Goal: Transaction & Acquisition: Purchase product/service

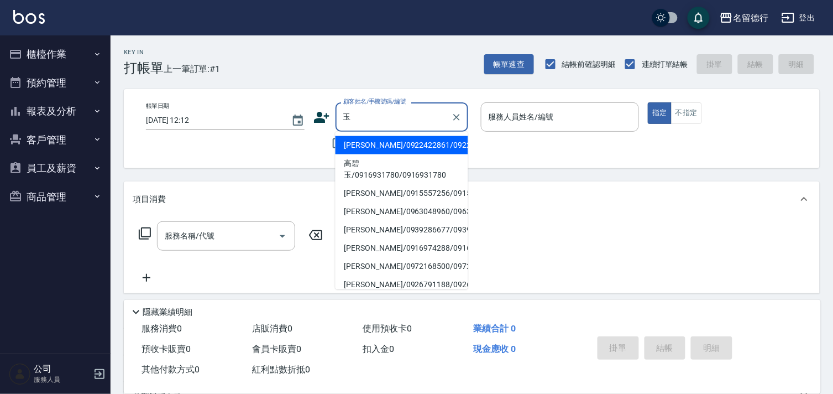
click at [391, 153] on li "[PERSON_NAME]/0922422861/0922422861" at bounding box center [402, 145] width 133 height 18
type input "[PERSON_NAME]/0922422861/0922422861"
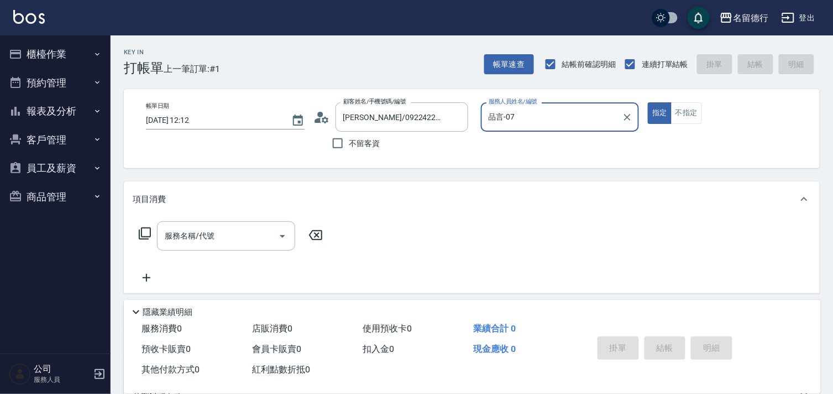
type input "品言-07"
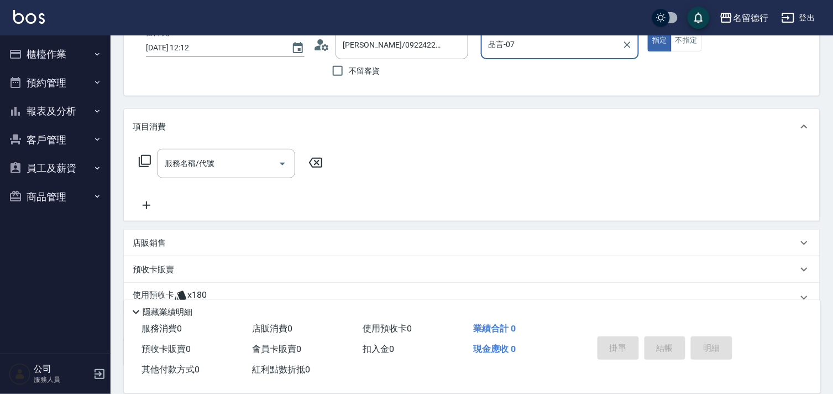
scroll to position [148, 0]
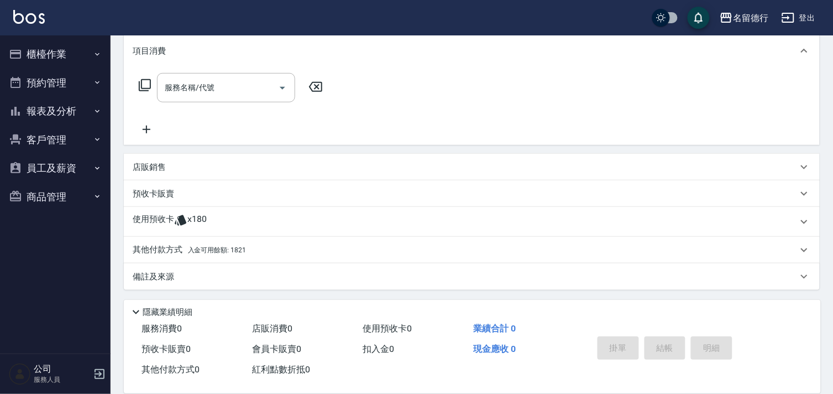
click at [199, 244] on p "其他付款方式 入金可用餘額: 1821" at bounding box center [189, 250] width 113 height 12
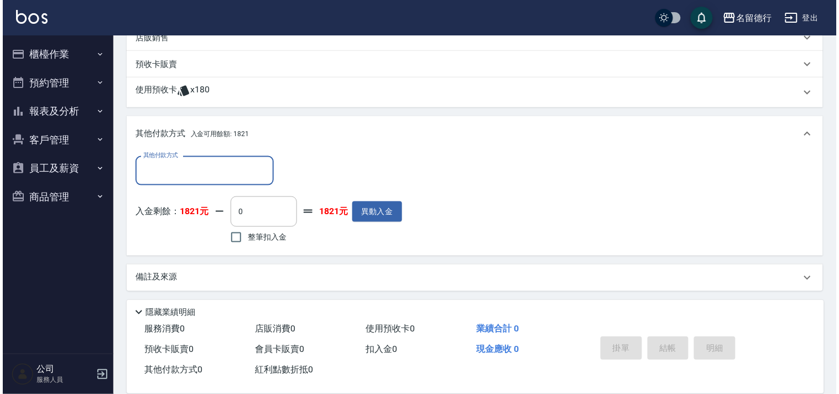
scroll to position [279, 0]
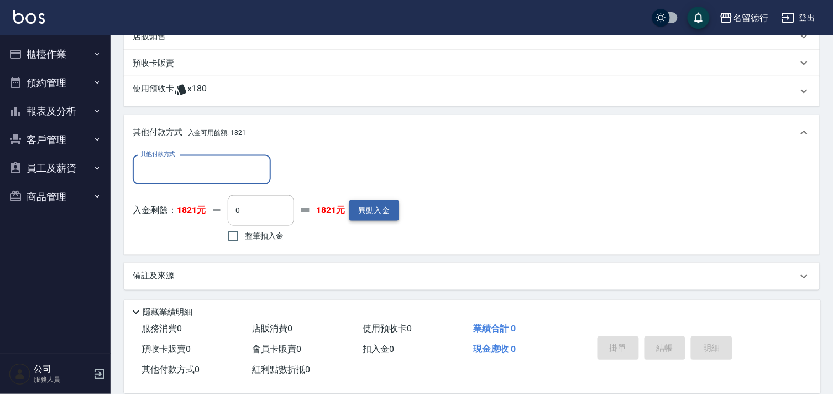
click at [378, 208] on button "異動入金" at bounding box center [374, 210] width 50 height 20
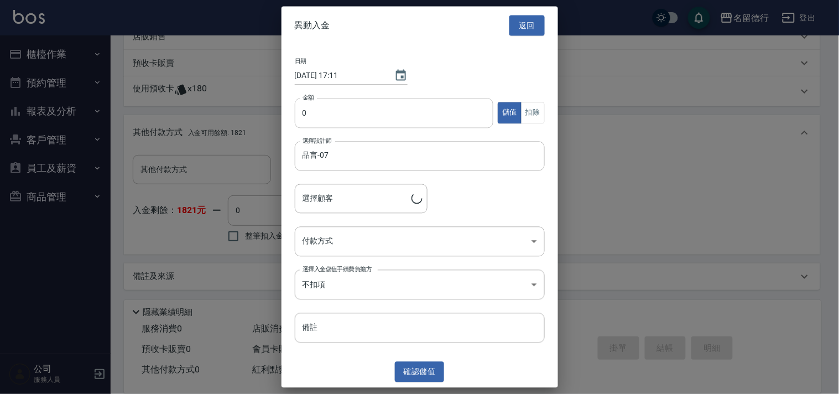
type input "[PERSON_NAME]/0922422861/0922422861"
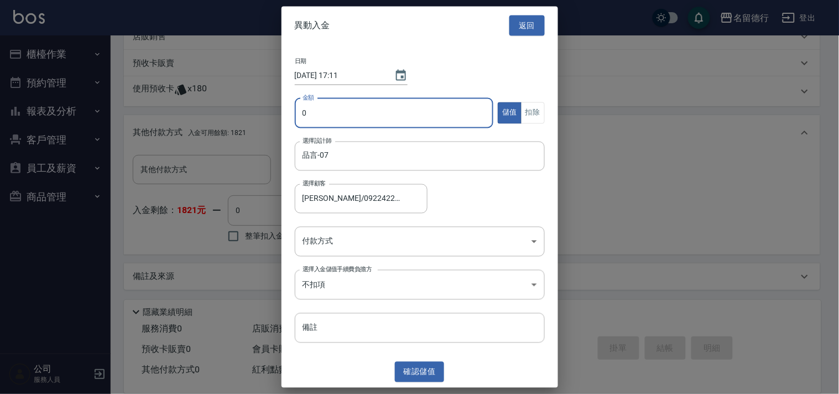
click at [391, 112] on input "0" at bounding box center [394, 113] width 199 height 30
type input "11000"
click at [405, 239] on body "名留德行 登出 櫃檯作業 打帳單 帳單列表 現金收支登錄 材料自購登錄 每日結帳 排班表 現場電腦打卡 預約管理 預約管理 單日預約紀錄 單週預約紀錄 報表及…" at bounding box center [419, 57] width 839 height 673
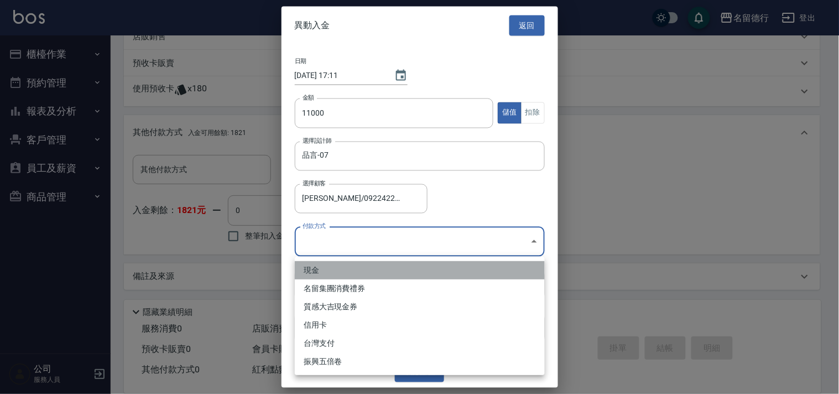
click at [325, 274] on li "現金" at bounding box center [420, 270] width 250 height 18
type input "現金"
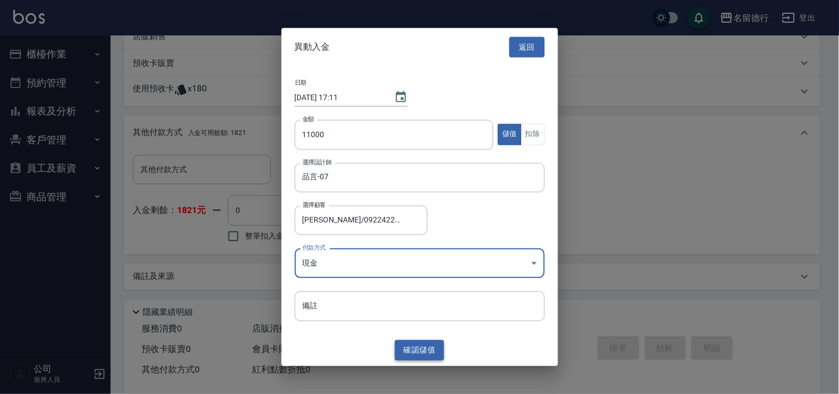
click at [418, 349] on button "確認 儲值" at bounding box center [420, 350] width 50 height 20
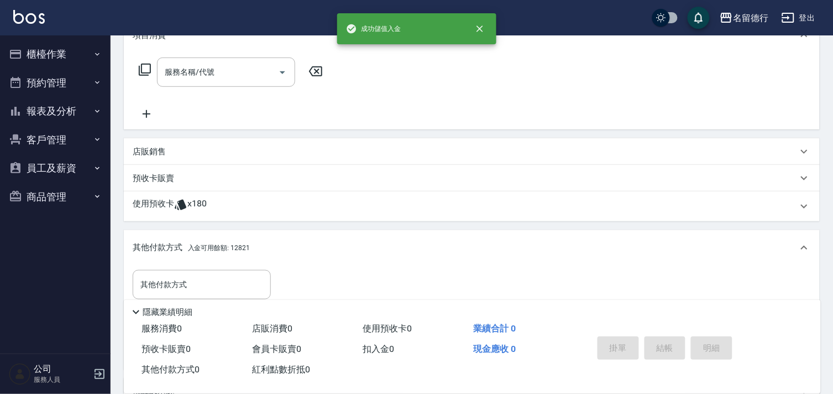
scroll to position [156, 0]
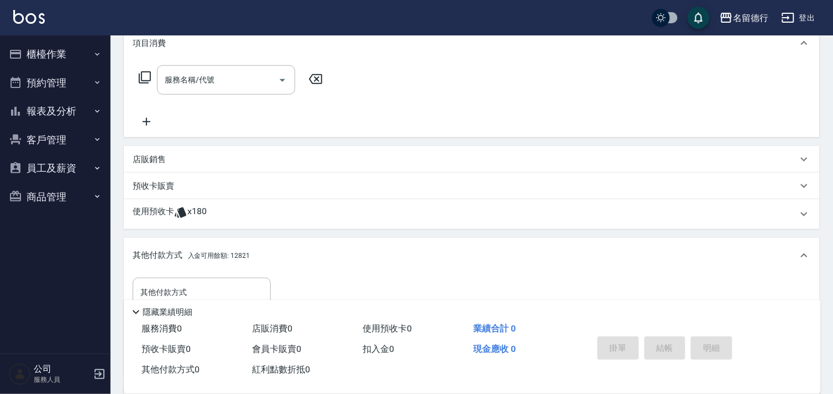
click at [157, 207] on p "使用預收卡" at bounding box center [153, 214] width 41 height 17
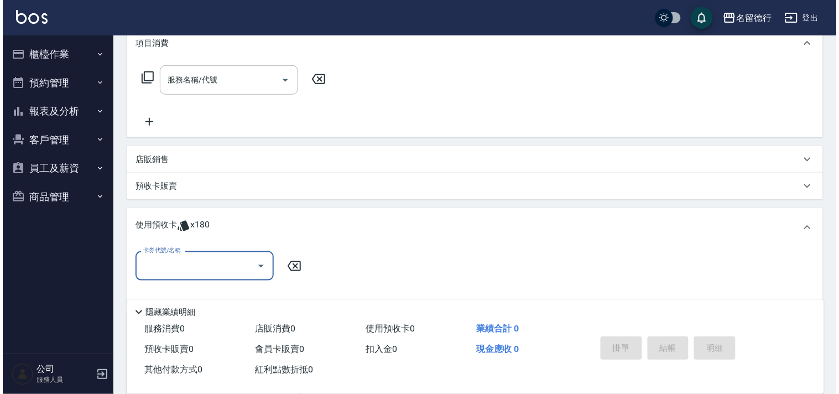
scroll to position [1, 0]
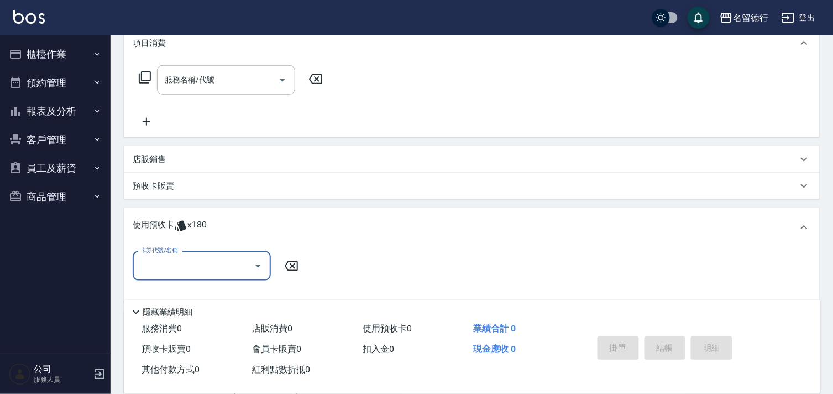
click at [183, 263] on input "卡券代號/名稱" at bounding box center [194, 265] width 112 height 19
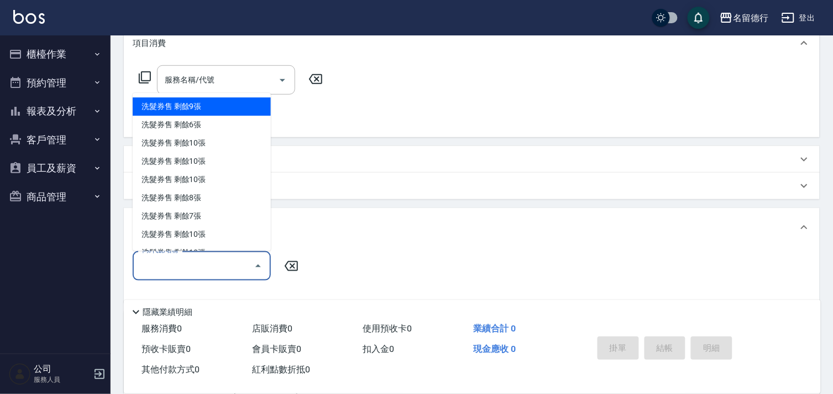
click at [222, 111] on div "洗髮券售 剩餘9張" at bounding box center [202, 107] width 138 height 18
type input "洗髮券售"
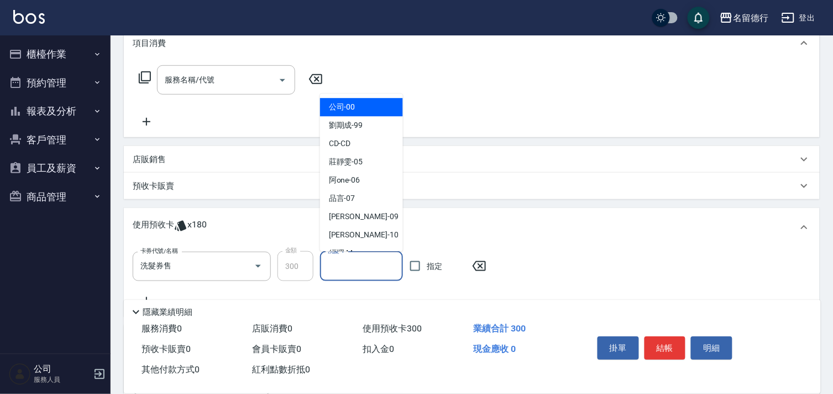
click at [367, 263] on input "洗髮-1" at bounding box center [361, 266] width 73 height 19
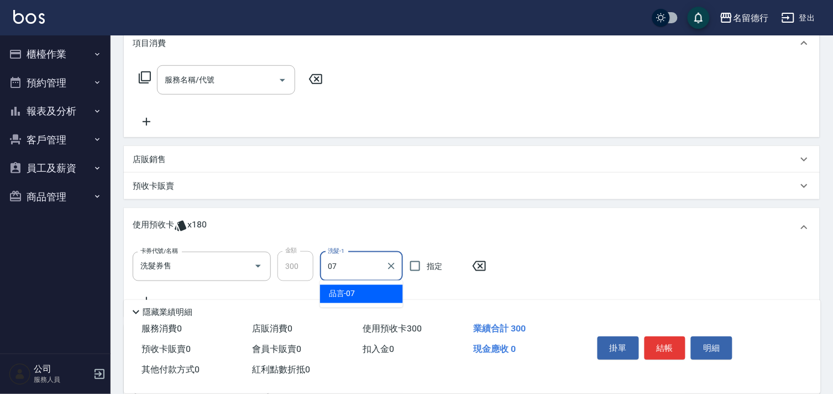
click at [384, 291] on div "品言 -07" at bounding box center [361, 294] width 83 height 18
type input "品言-07"
click at [405, 261] on input "指定" at bounding box center [415, 265] width 23 height 23
checkbox input "true"
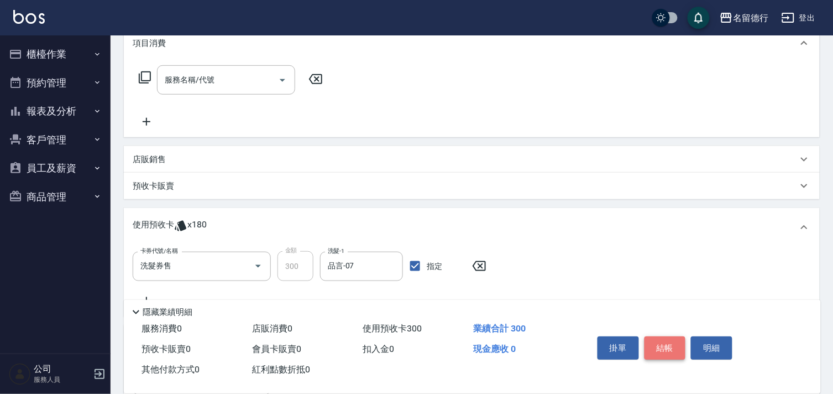
click at [661, 342] on button "結帳" at bounding box center [665, 347] width 41 height 23
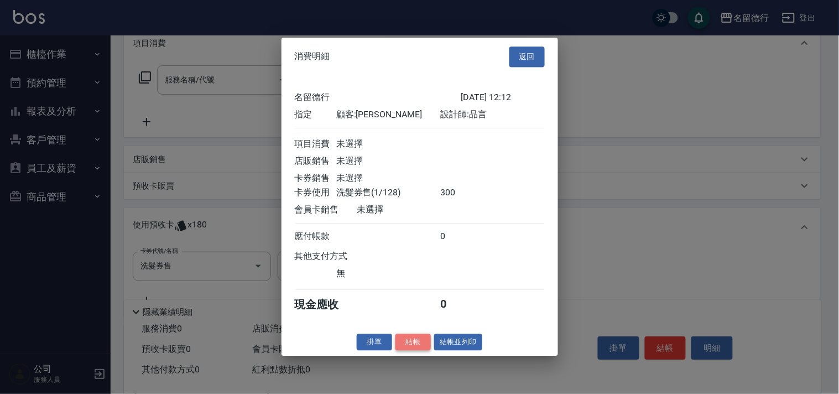
click at [420, 345] on button "結帳" at bounding box center [412, 341] width 35 height 17
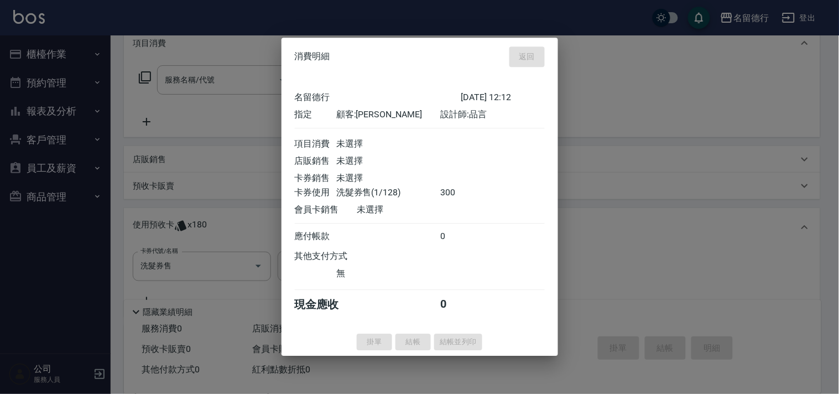
type input "[DATE] 17:11"
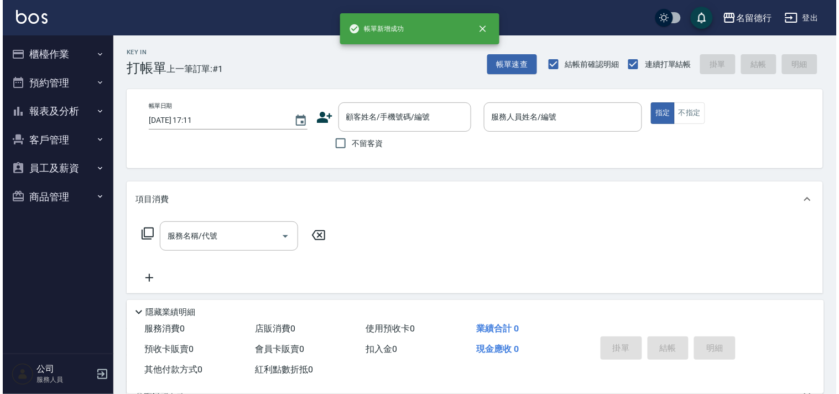
scroll to position [0, 0]
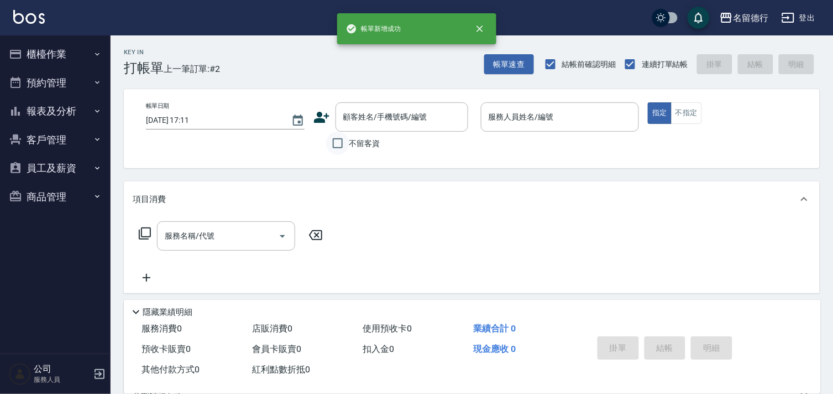
click at [334, 142] on input "不留客資" at bounding box center [337, 143] width 23 height 23
checkbox input "true"
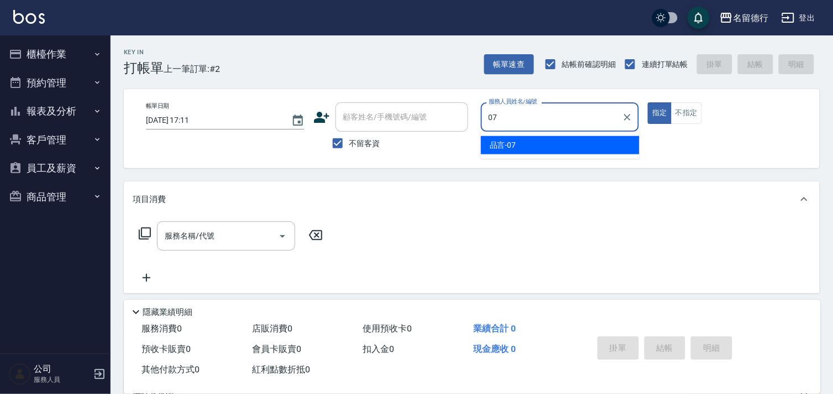
click at [487, 148] on div "品言 -07" at bounding box center [560, 145] width 159 height 18
type input "品言-07"
click at [212, 227] on input "服務名稱/代號" at bounding box center [218, 235] width 112 height 19
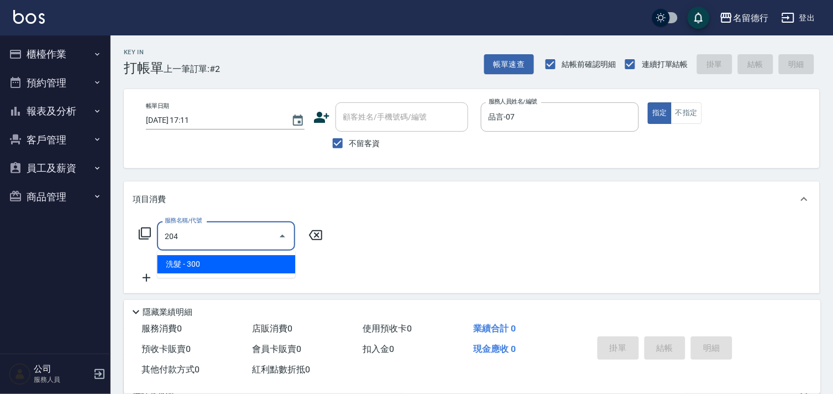
click at [213, 262] on span "洗髮 - 300" at bounding box center [226, 264] width 138 height 18
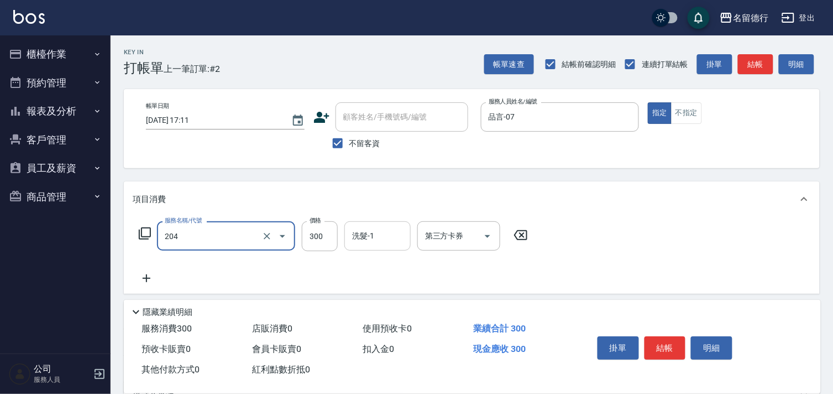
click at [363, 240] on div "洗髮-1 洗髮-1" at bounding box center [377, 235] width 66 height 29
type input "洗髮(204)"
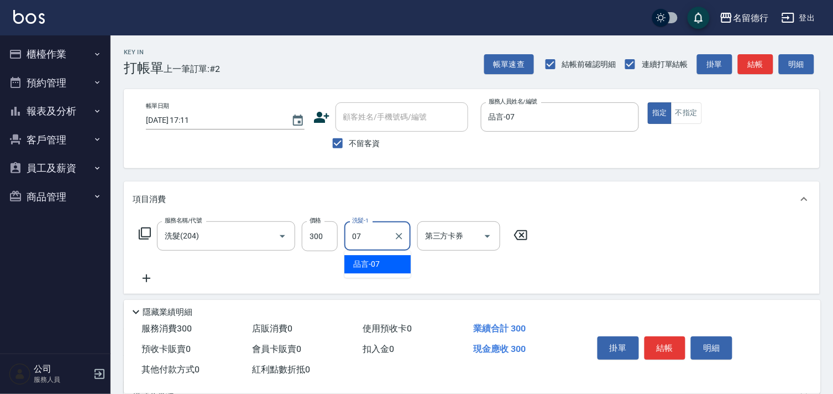
click at [362, 264] on span "品言 -07" at bounding box center [366, 264] width 27 height 12
type input "品言-07"
click at [144, 278] on icon at bounding box center [147, 278] width 8 height 8
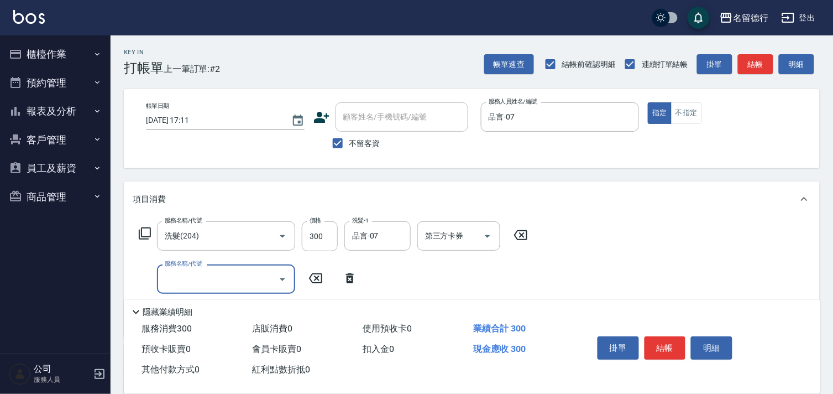
click at [145, 234] on icon at bounding box center [144, 233] width 13 height 13
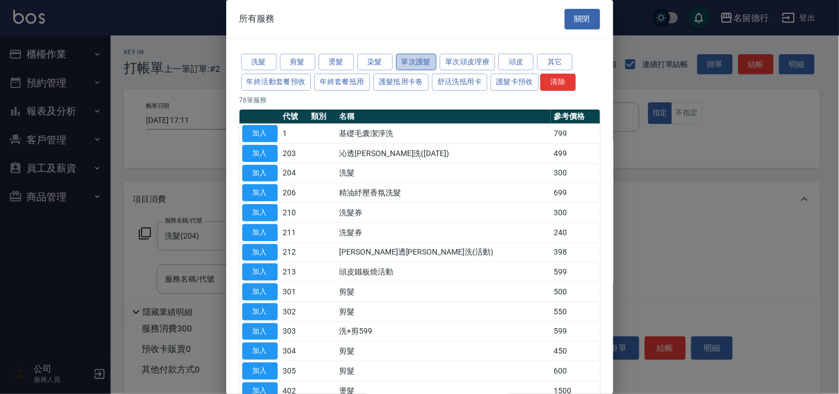
click at [417, 65] on button "單次護髮" at bounding box center [416, 62] width 41 height 17
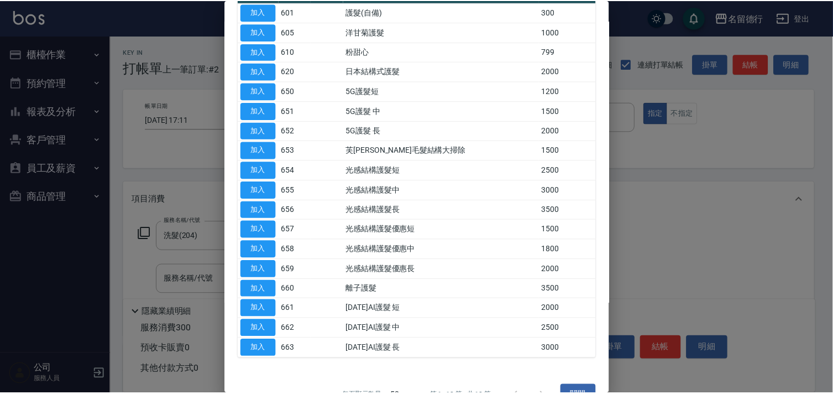
scroll to position [123, 0]
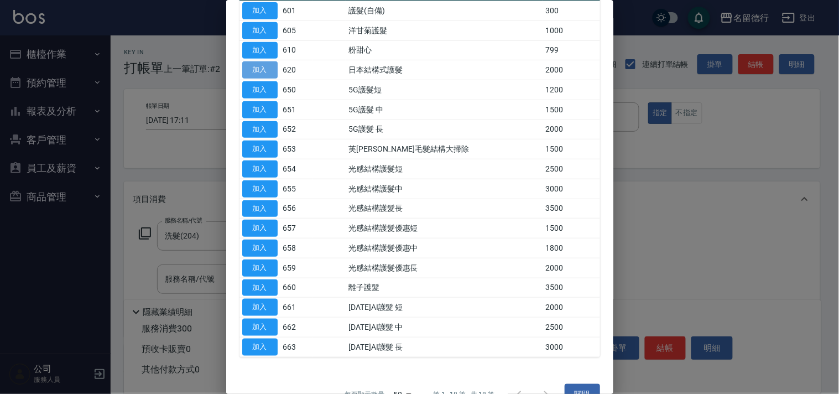
click at [260, 67] on button "加入" at bounding box center [259, 69] width 35 height 17
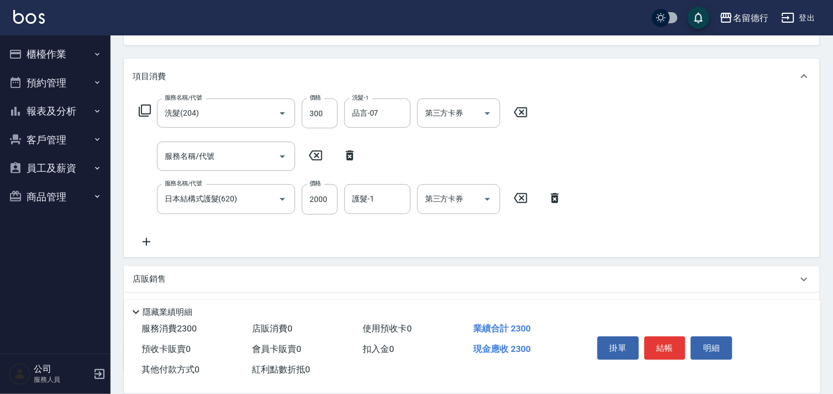
click at [350, 160] on icon at bounding box center [350, 155] width 28 height 13
type input "日本結構式護髮(620)"
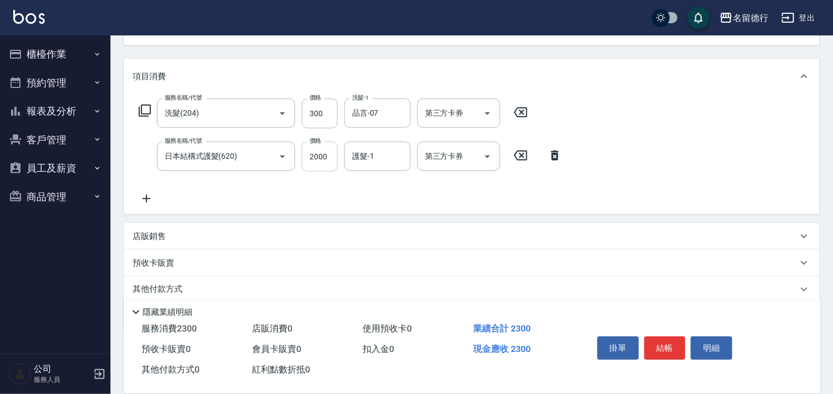
click at [312, 153] on input "2000" at bounding box center [320, 157] width 36 height 30
type input "1600"
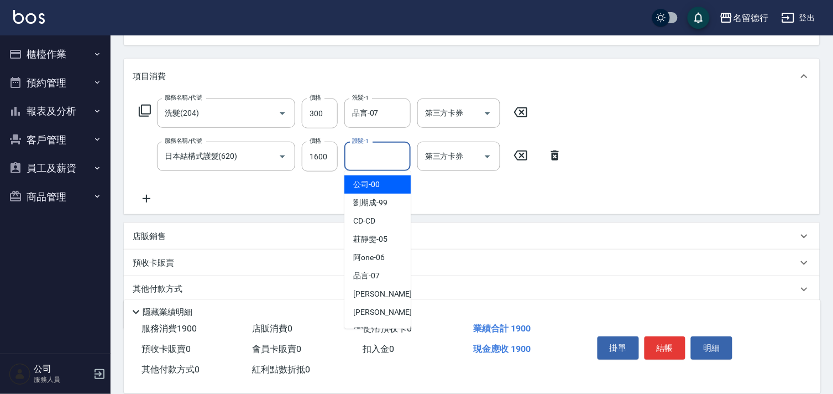
click at [376, 158] on input "護髮-1" at bounding box center [377, 156] width 56 height 19
drag, startPoint x: 381, startPoint y: 186, endPoint x: 488, endPoint y: 187, distance: 106.7
click at [382, 186] on div "品言 -07" at bounding box center [377, 184] width 66 height 18
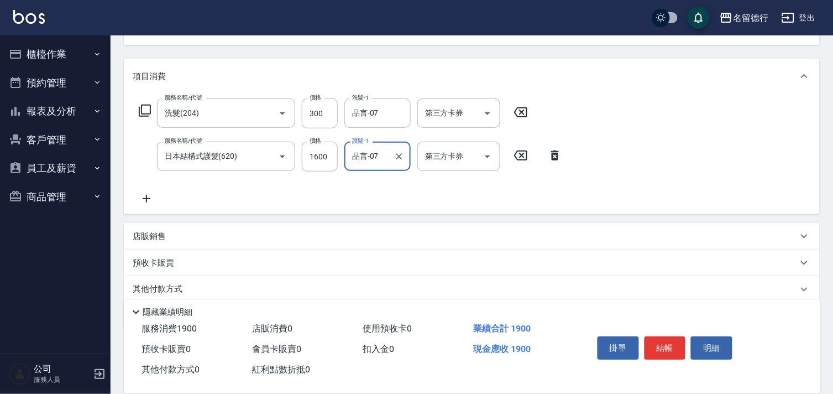
type input "品言-07"
click at [521, 192] on div "服務名稱/代號 洗髮(204) 服務名稱/代號 價格 300 價格 洗髮-1 品言-07 洗髮-1 第三方卡券 第三方卡券 服務名稱/代號 日本結構式護髮(6…" at bounding box center [351, 151] width 436 height 107
click at [667, 340] on button "結帳" at bounding box center [665, 347] width 41 height 23
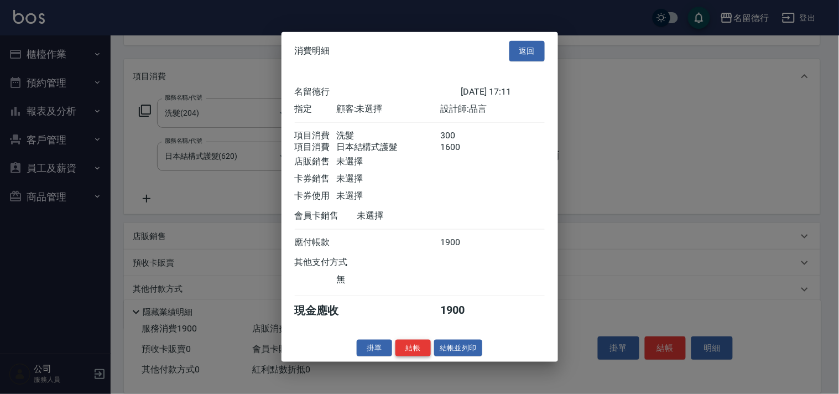
click at [427, 353] on button "結帳" at bounding box center [412, 347] width 35 height 17
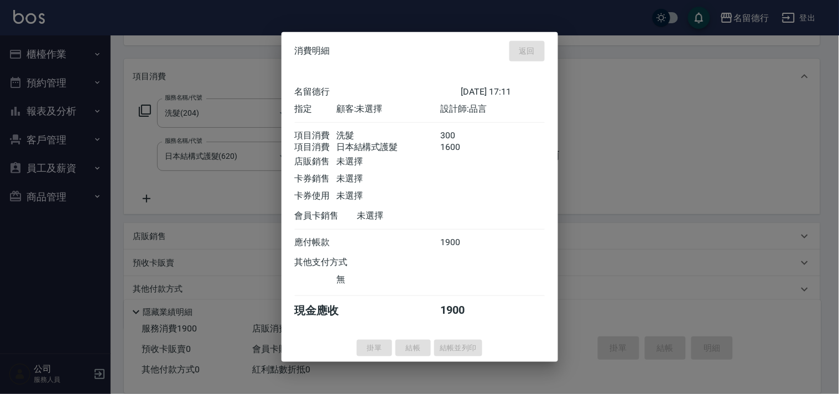
type input "[DATE] 17:13"
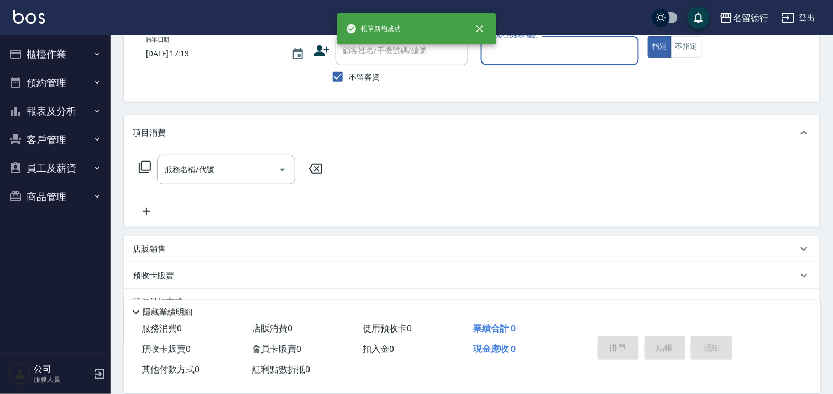
scroll to position [46, 0]
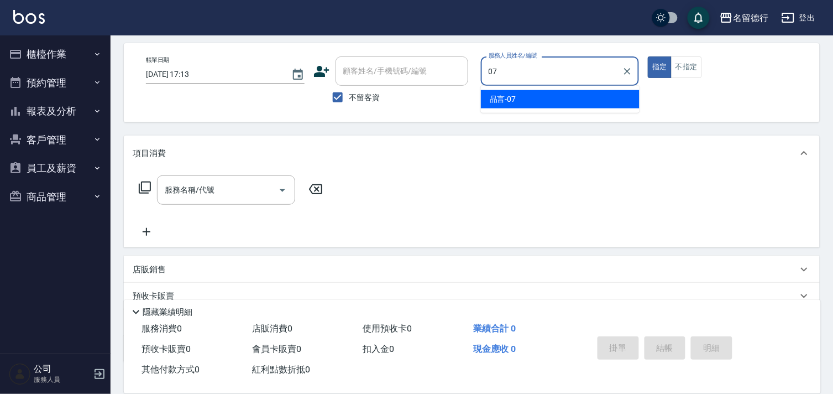
click at [538, 95] on div "品言 -07" at bounding box center [560, 99] width 159 height 18
type input "品言-07"
click at [197, 197] on input "服務名稱/代號" at bounding box center [218, 189] width 112 height 19
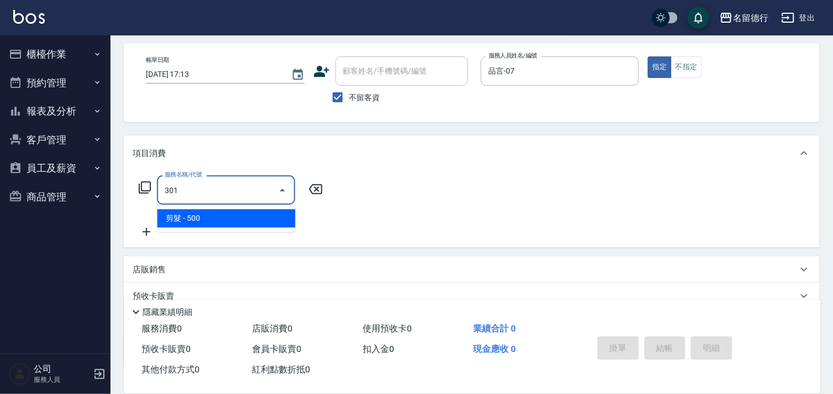
click at [222, 223] on span "剪髮 - 500" at bounding box center [226, 218] width 138 height 18
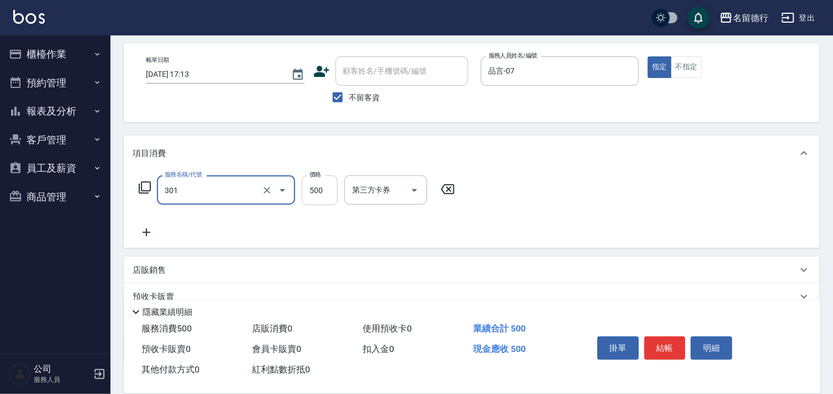
type input "剪髮(301)"
click at [316, 197] on input "500" at bounding box center [320, 190] width 36 height 30
type input "400"
click at [650, 238] on div "服務名稱/代號 剪髮(301) 服務名稱/代號 價格 400 價格 第三方卡券 第三方卡券" at bounding box center [472, 209] width 696 height 77
click at [663, 338] on button "結帳" at bounding box center [665, 347] width 41 height 23
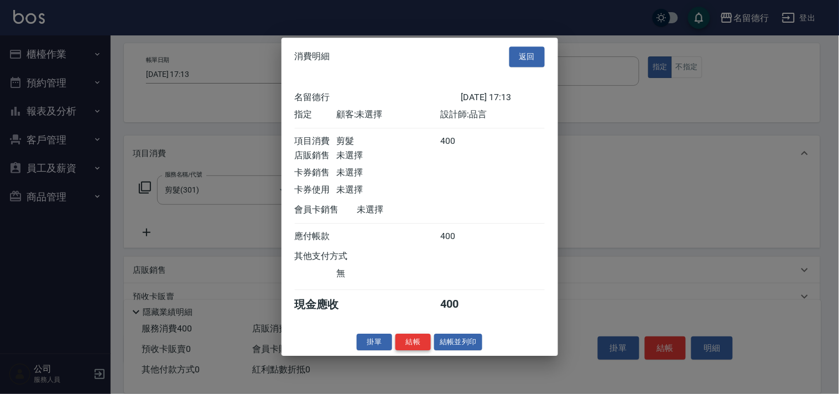
click at [418, 350] on button "結帳" at bounding box center [412, 341] width 35 height 17
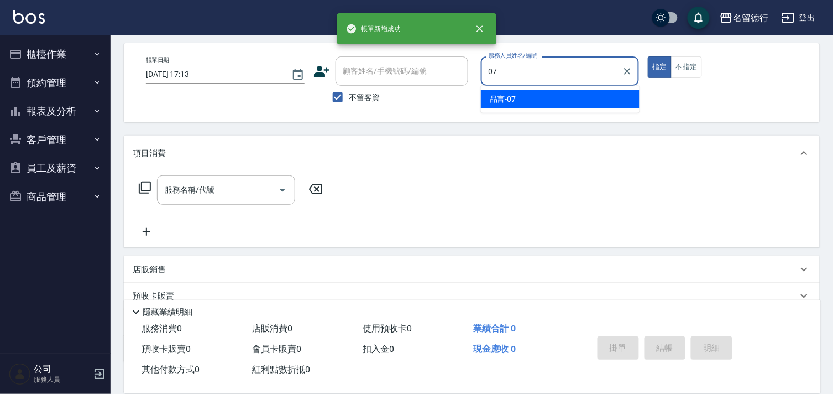
click at [493, 96] on span "品言 -07" at bounding box center [503, 99] width 27 height 12
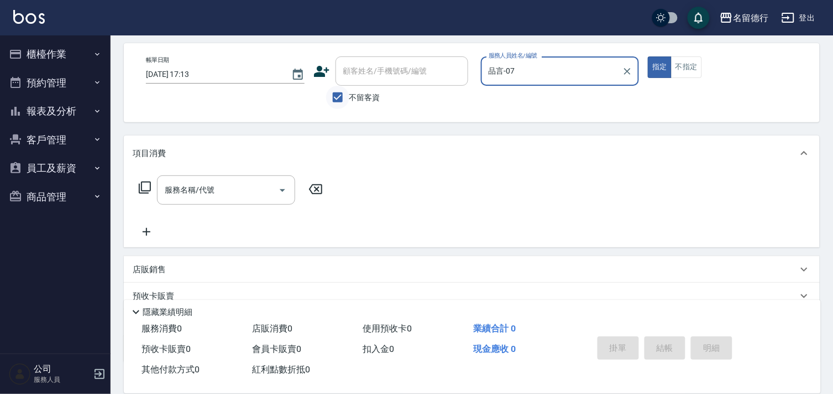
type input "品言-07"
click at [332, 96] on input "不留客資" at bounding box center [337, 97] width 23 height 23
checkbox input "false"
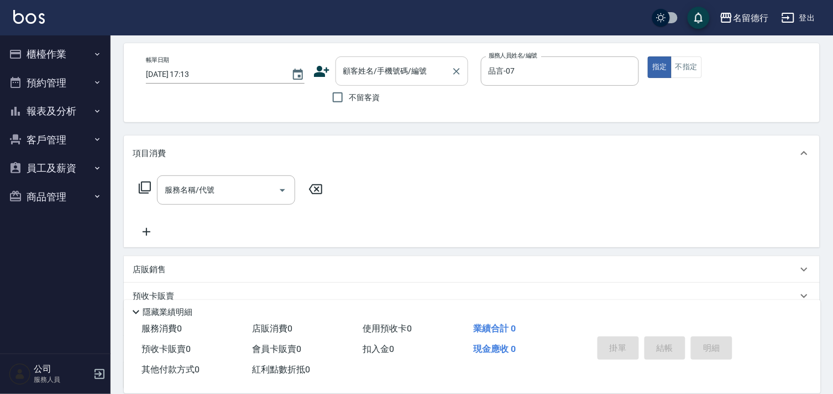
click at [365, 69] on div "顧客姓名/手機號碼/編號 顧客姓名/手機號碼/編號" at bounding box center [402, 70] width 133 height 29
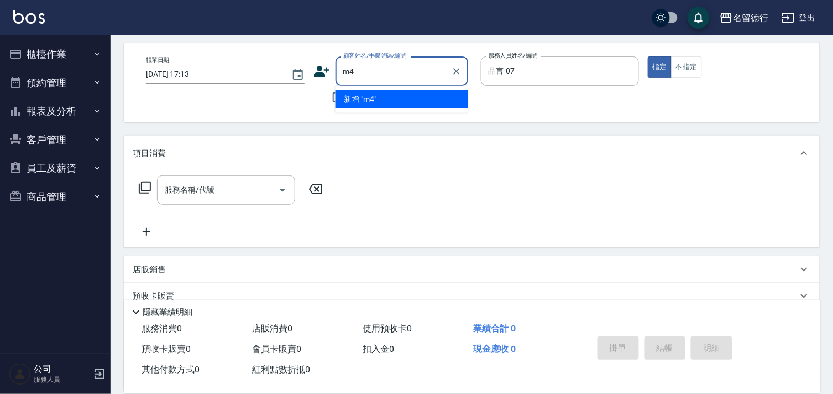
type input "m"
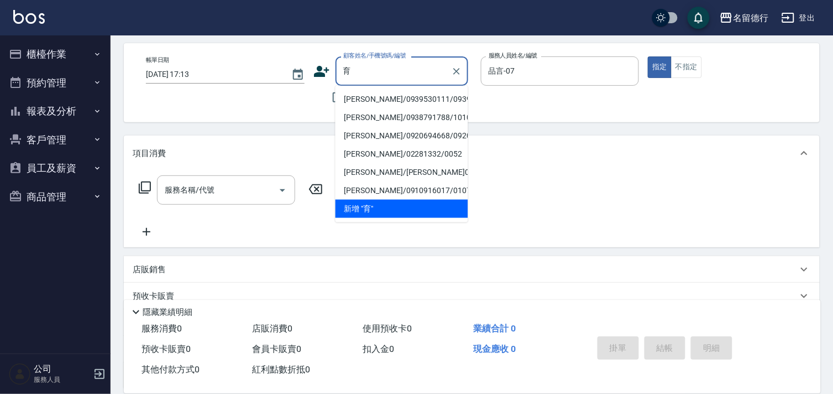
click at [374, 108] on li "[PERSON_NAME]/0939530111/0939530111" at bounding box center [402, 99] width 133 height 18
type input "[PERSON_NAME]/0939530111/0939530111"
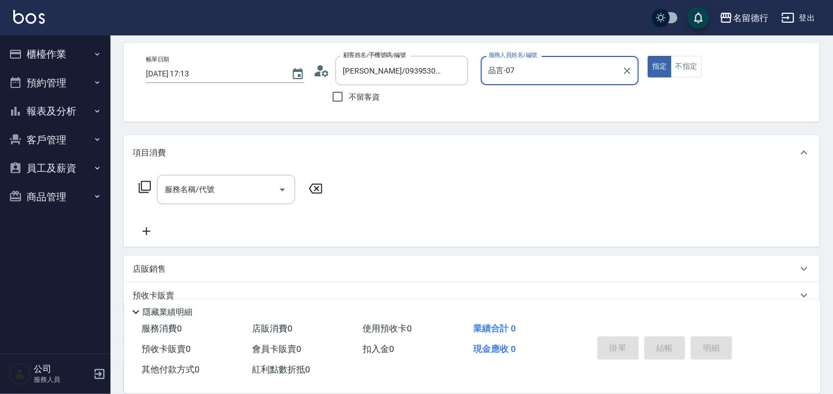
scroll to position [107, 0]
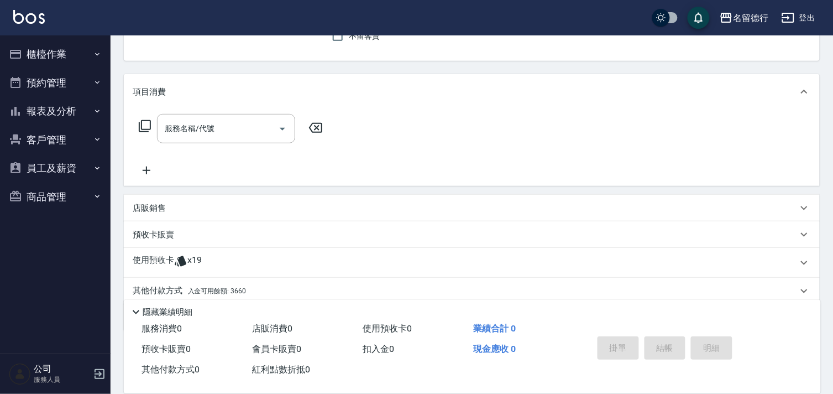
click at [154, 257] on p "使用預收卡" at bounding box center [153, 262] width 41 height 17
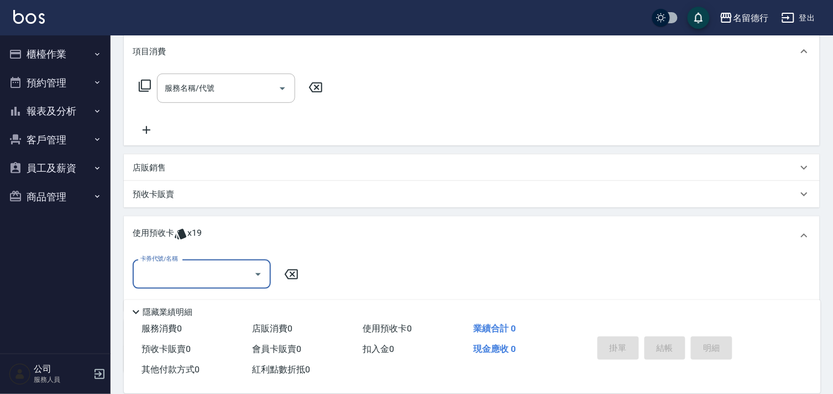
scroll to position [169, 0]
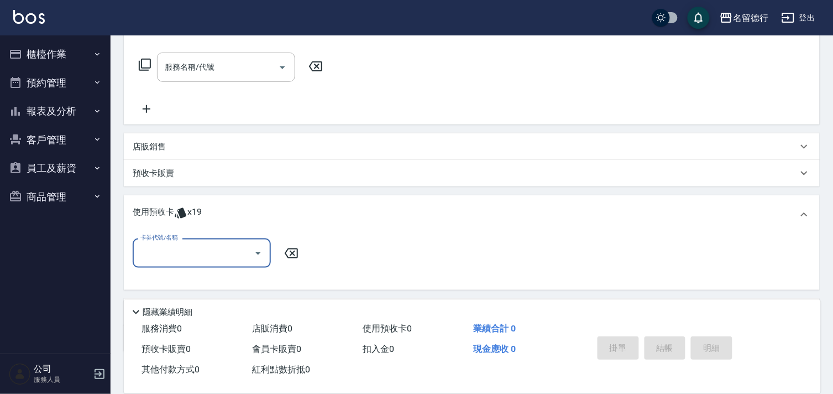
click at [185, 247] on input "卡券代號/名稱" at bounding box center [194, 252] width 112 height 19
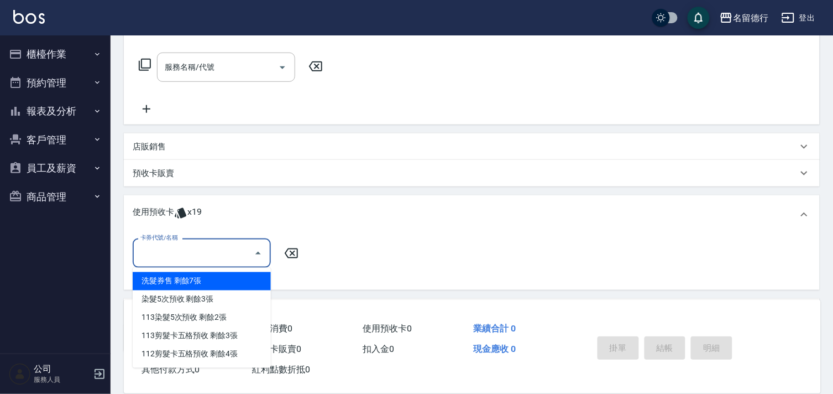
click at [179, 273] on div "洗髮券售 剩餘7張" at bounding box center [202, 281] width 138 height 18
type input "洗髮券售"
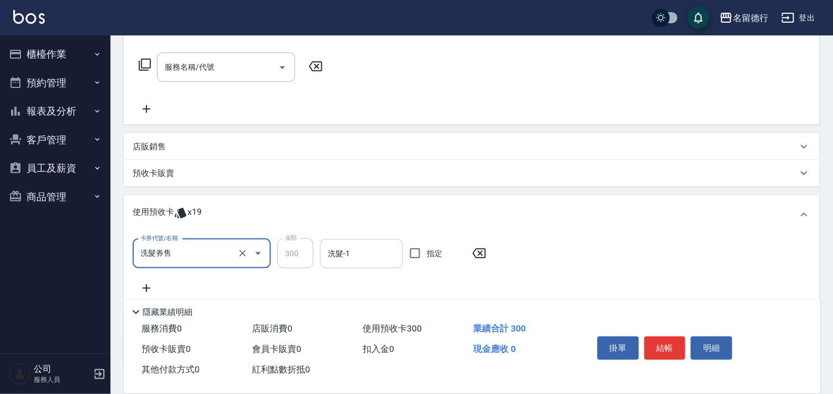
click at [352, 245] on input "洗髮-1" at bounding box center [361, 253] width 73 height 19
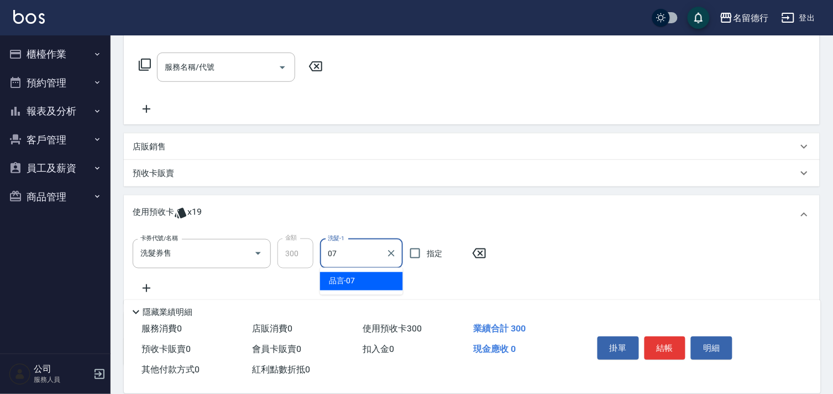
click at [366, 278] on div "品言 -07" at bounding box center [361, 281] width 83 height 18
type input "品言-07"
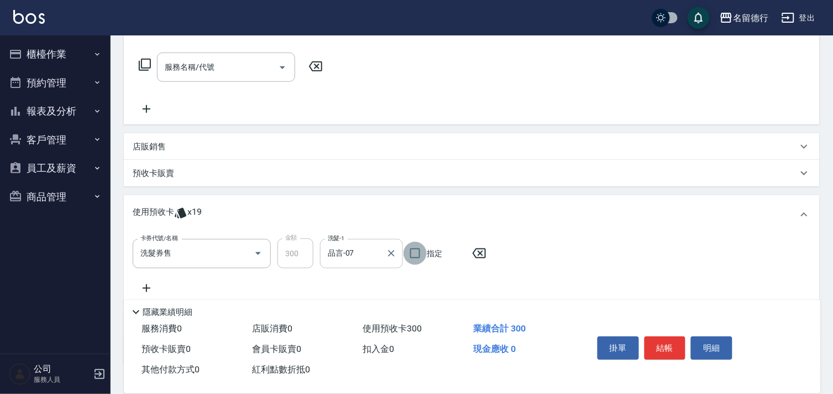
drag, startPoint x: 411, startPoint y: 256, endPoint x: 344, endPoint y: 265, distance: 67.6
click at [410, 256] on input "指定" at bounding box center [415, 253] width 23 height 23
checkbox input "true"
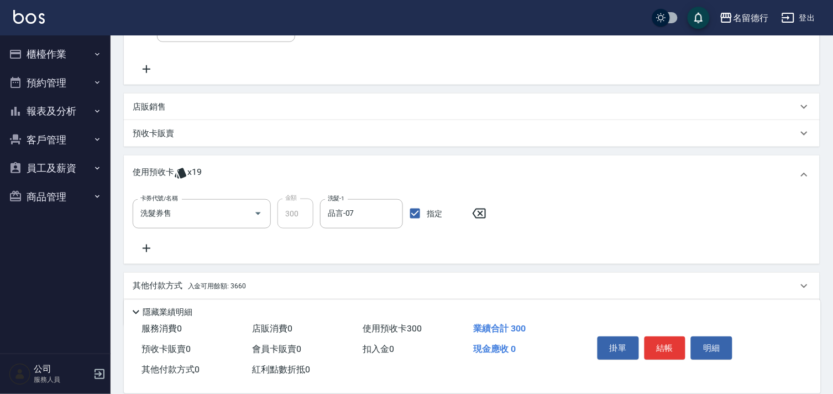
scroll to position [230, 0]
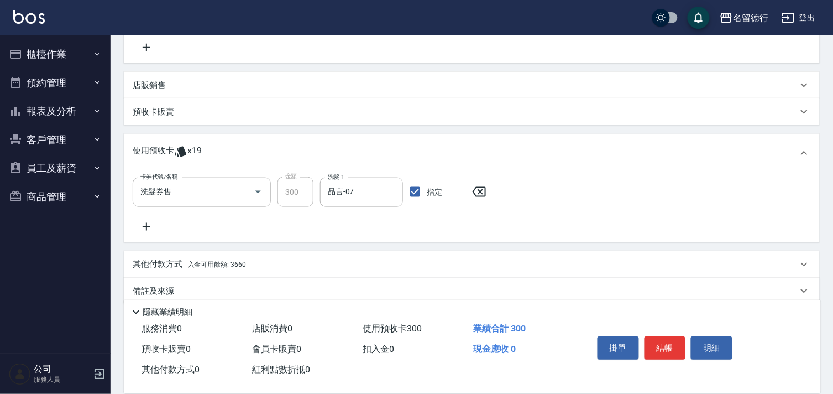
click at [146, 226] on icon at bounding box center [147, 227] width 8 height 8
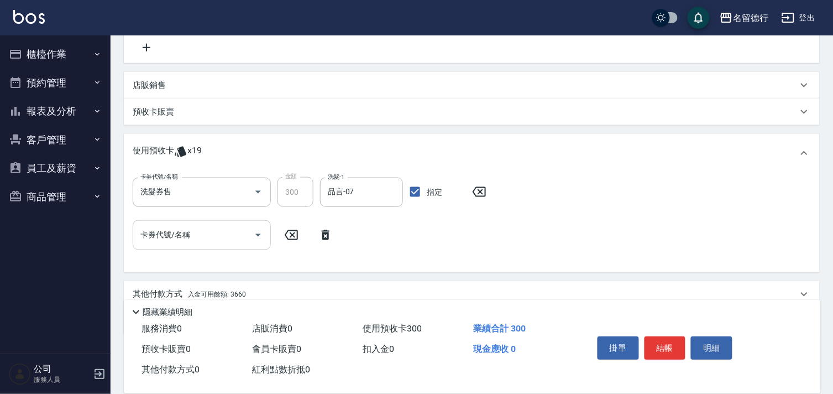
click at [166, 234] on div "卡券代號/名稱 卡券代號/名稱" at bounding box center [202, 234] width 138 height 29
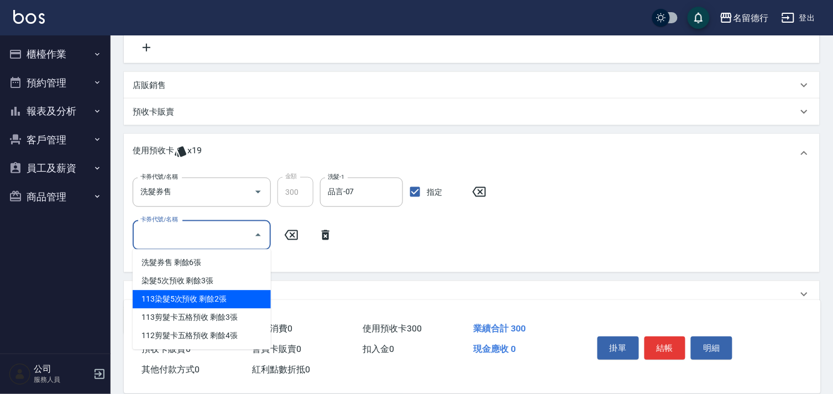
click at [196, 305] on div "113染髮5次預收 剩餘2張" at bounding box center [202, 299] width 138 height 18
type input "113染髮5次預收"
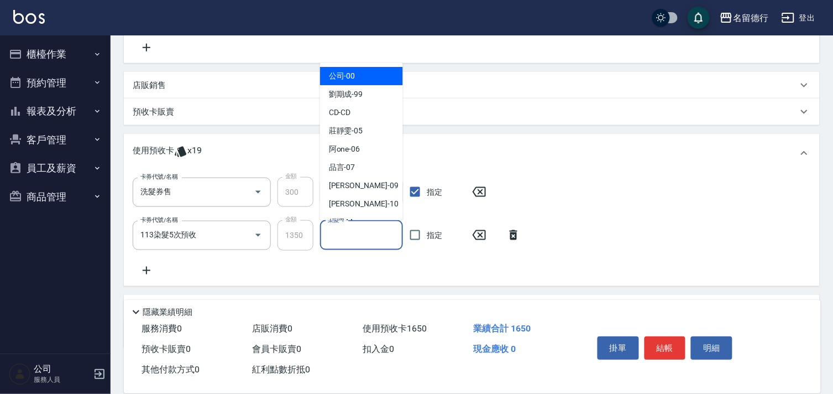
click at [369, 230] on input "染髮-1" at bounding box center [361, 235] width 73 height 19
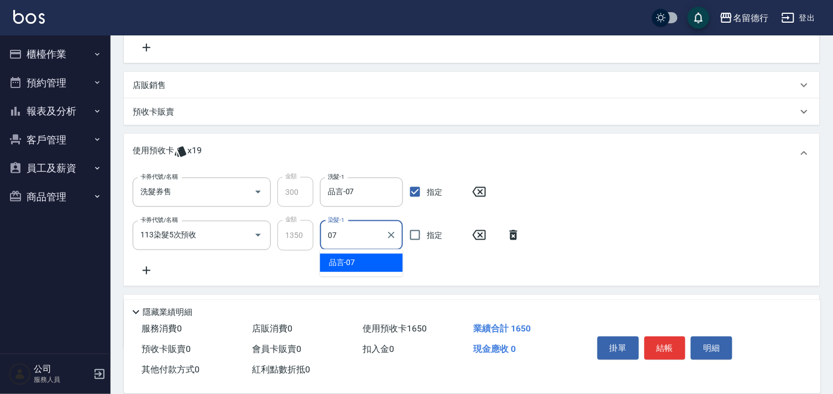
click at [382, 260] on div "品言 -07" at bounding box center [361, 263] width 83 height 18
type input "品言-07"
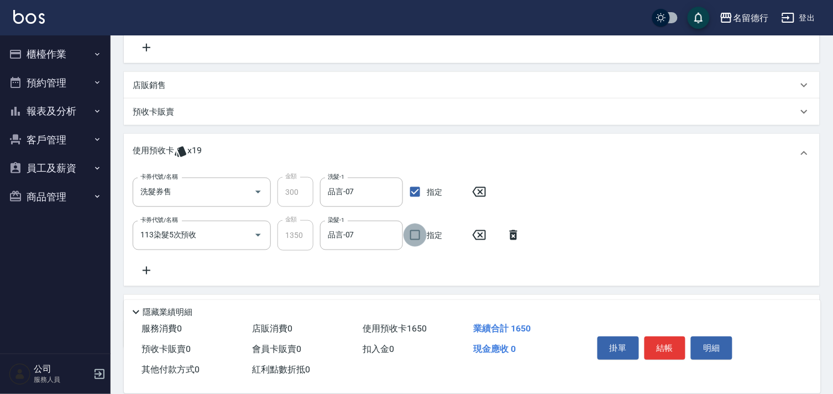
click at [421, 235] on input "指定" at bounding box center [415, 234] width 23 height 23
checkbox input "true"
click at [147, 267] on icon at bounding box center [147, 270] width 28 height 13
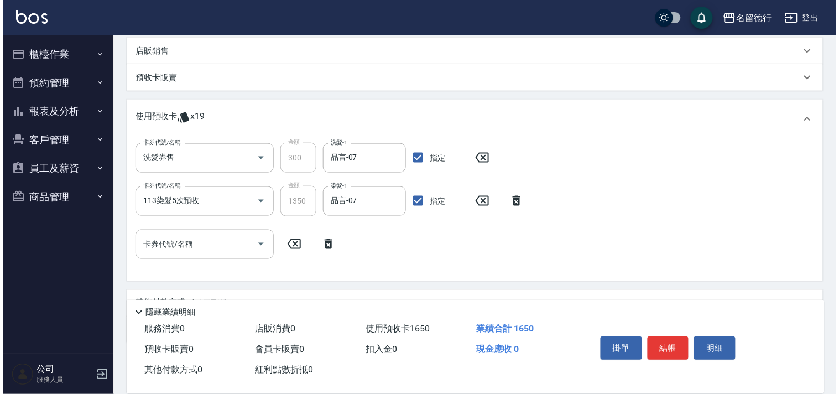
scroll to position [291, 0]
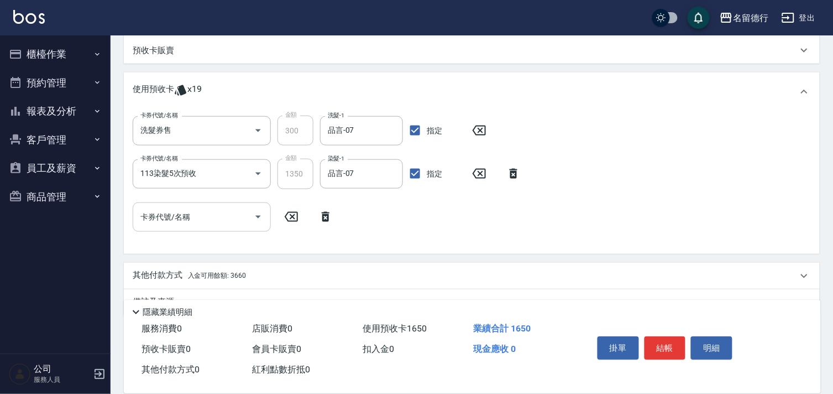
click at [184, 219] on div "卡券代號/名稱 卡券代號/名稱" at bounding box center [202, 216] width 138 height 29
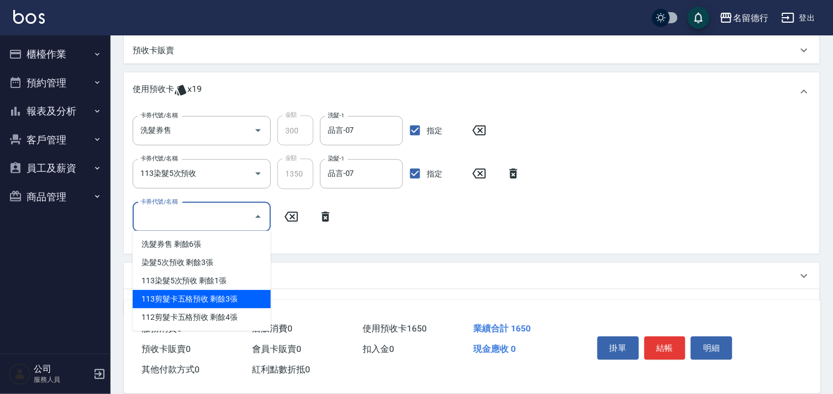
click at [208, 303] on div "113剪髮卡五格預收 剩餘3張" at bounding box center [202, 299] width 138 height 18
type input "113剪髮卡五格預收"
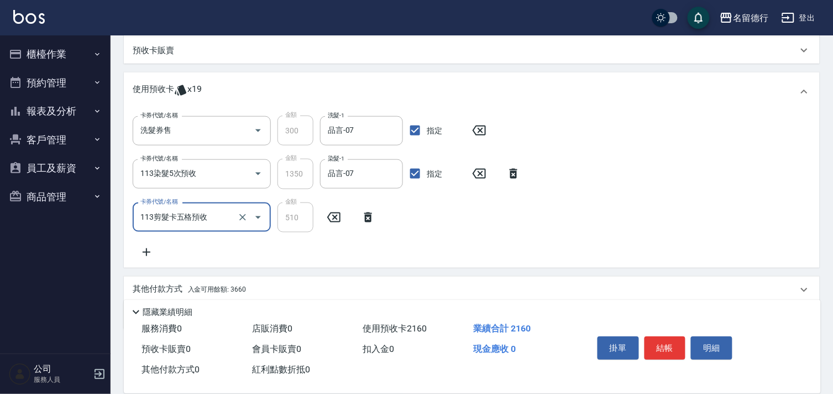
click at [676, 249] on div "卡券代號/名稱 洗髮券售 卡券代號/名稱 金額 300 金額 洗髮-1 品言-07 洗髮-1 指定 卡券代號/名稱 113染髮5次預收 卡券代號/名稱 金額 …" at bounding box center [472, 187] width 678 height 143
click at [666, 340] on button "結帳" at bounding box center [665, 347] width 41 height 23
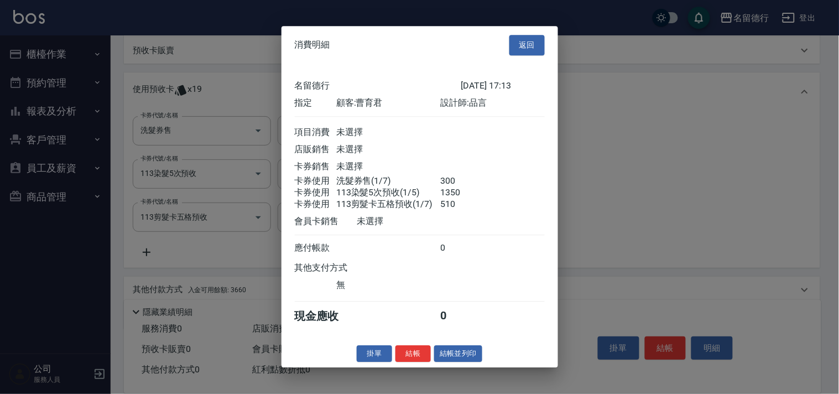
click at [418, 358] on button "結帳" at bounding box center [412, 353] width 35 height 17
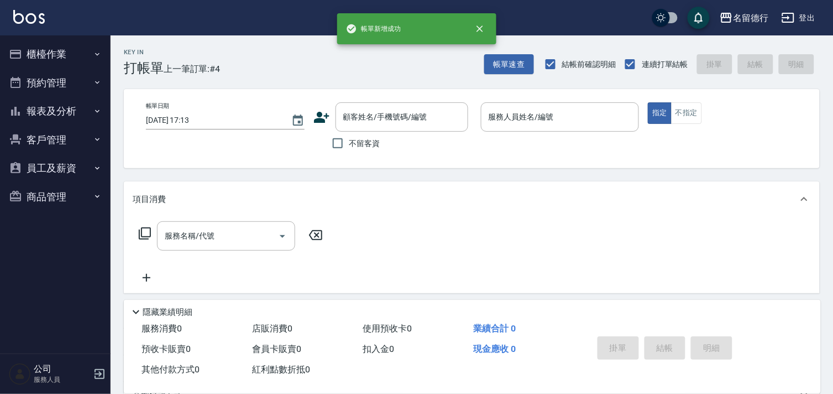
scroll to position [0, 0]
click at [77, 57] on button "櫃檯作業" at bounding box center [55, 54] width 102 height 29
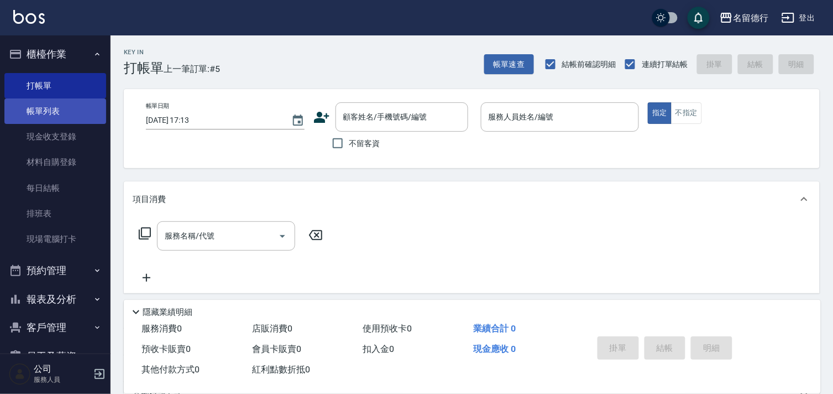
click at [40, 104] on link "帳單列表" at bounding box center [55, 110] width 102 height 25
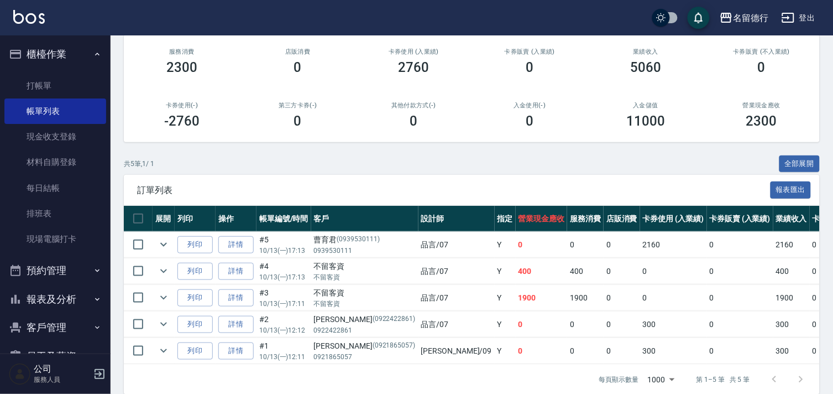
scroll to position [159, 0]
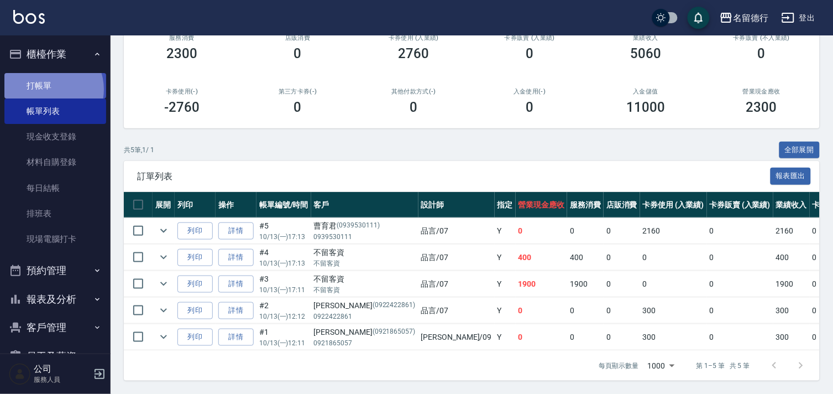
click at [50, 89] on link "打帳單" at bounding box center [55, 85] width 102 height 25
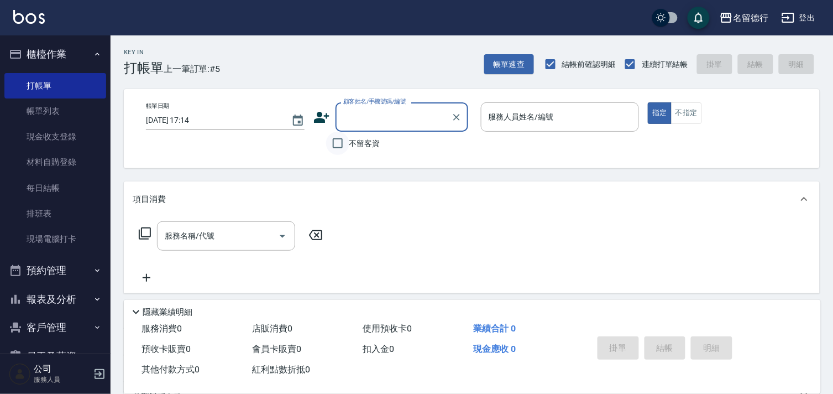
click at [341, 145] on input "不留客資" at bounding box center [337, 143] width 23 height 23
checkbox input "true"
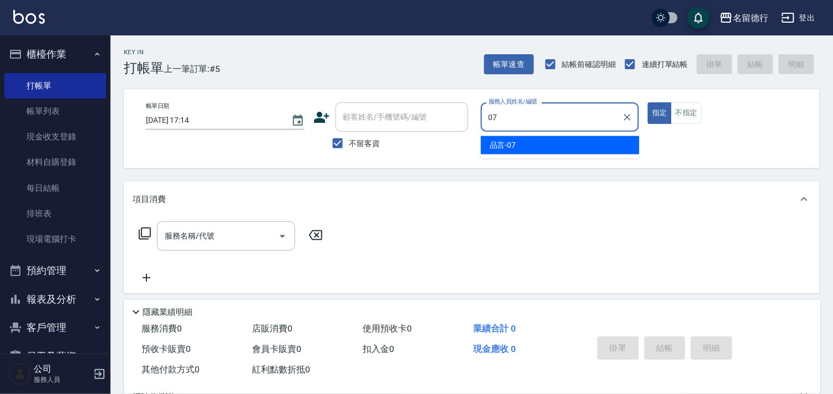
click at [555, 151] on div "品言 -07" at bounding box center [560, 145] width 159 height 18
type input "品言-07"
click at [252, 230] on input "服務名稱/代號" at bounding box center [218, 235] width 112 height 19
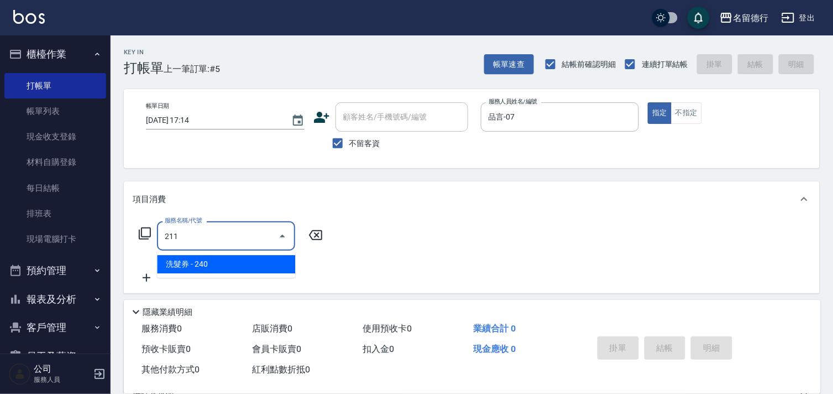
click at [265, 260] on span "洗髮券 - 240" at bounding box center [226, 264] width 138 height 18
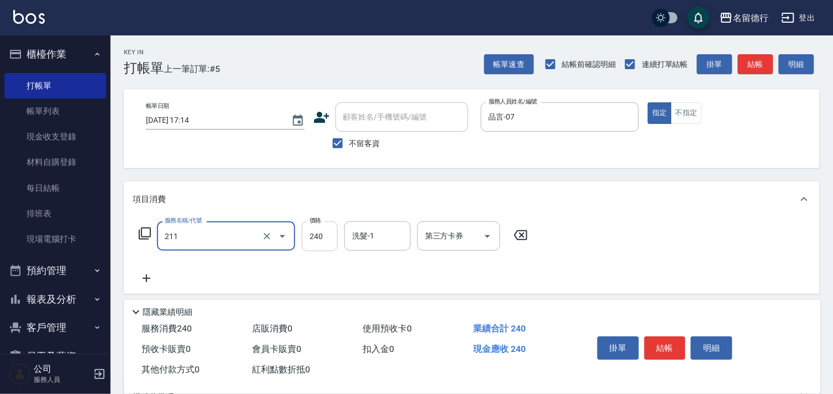
type input "洗髮券(211)"
click at [325, 233] on input "240" at bounding box center [320, 236] width 36 height 30
type input "260"
click at [376, 237] on input "洗髮-1" at bounding box center [377, 235] width 56 height 19
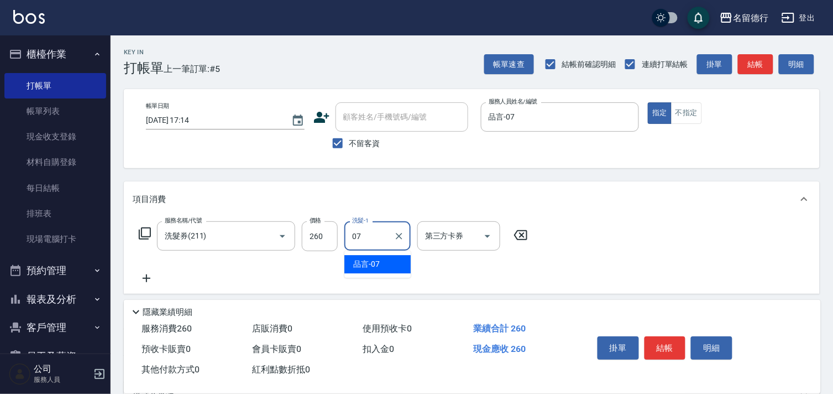
click at [380, 260] on div "品言 -07" at bounding box center [377, 264] width 66 height 18
type input "品言-07"
click at [443, 240] on div "第三方卡券 第三方卡券" at bounding box center [458, 235] width 83 height 29
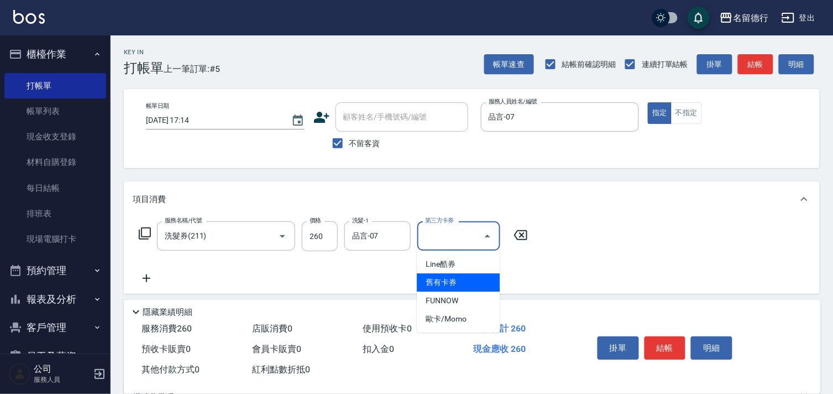
click at [460, 278] on span "舊有卡券" at bounding box center [458, 282] width 83 height 18
type input "舊有卡券"
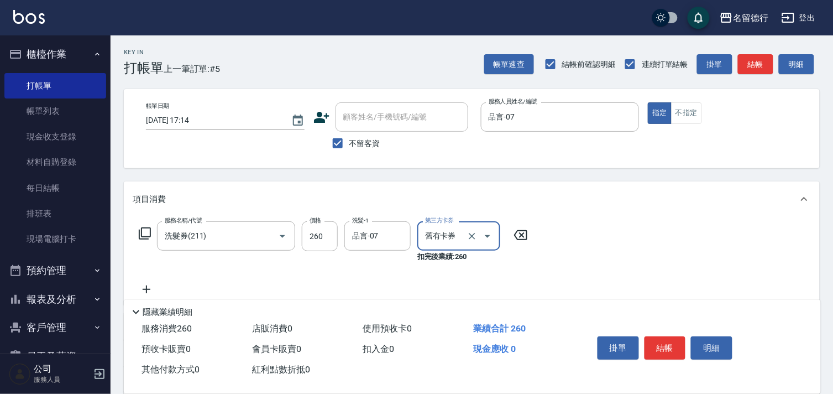
click at [660, 278] on div "服務名稱/代號 洗髮券(211) 服務名稱/代號 價格 260 價格 洗髮-1 品言-07 洗髮-1 第三方卡券 舊有卡券 第三方卡券 扣完後業績: 260" at bounding box center [472, 261] width 696 height 88
click at [656, 339] on button "結帳" at bounding box center [665, 347] width 41 height 23
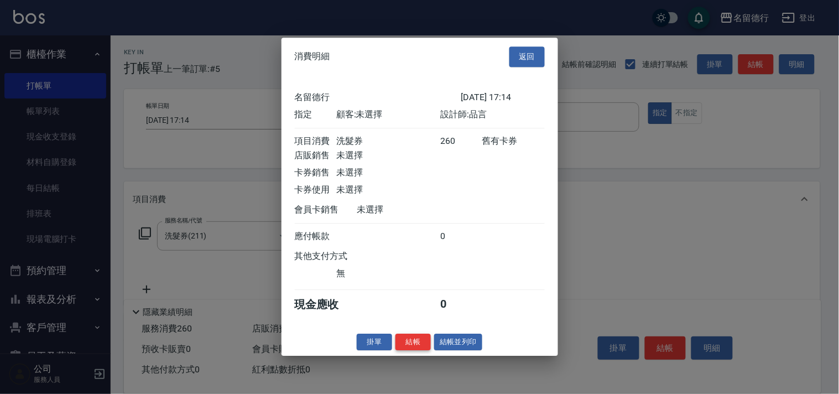
click at [415, 348] on button "結帳" at bounding box center [412, 341] width 35 height 17
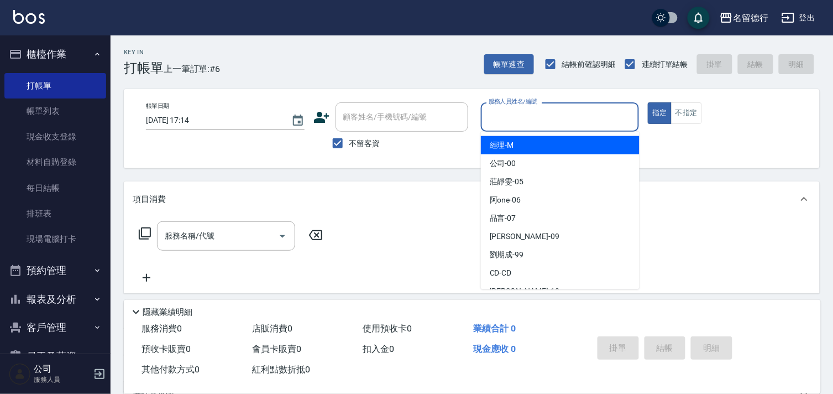
click at [511, 112] on input "服務人員姓名/編號" at bounding box center [560, 116] width 149 height 19
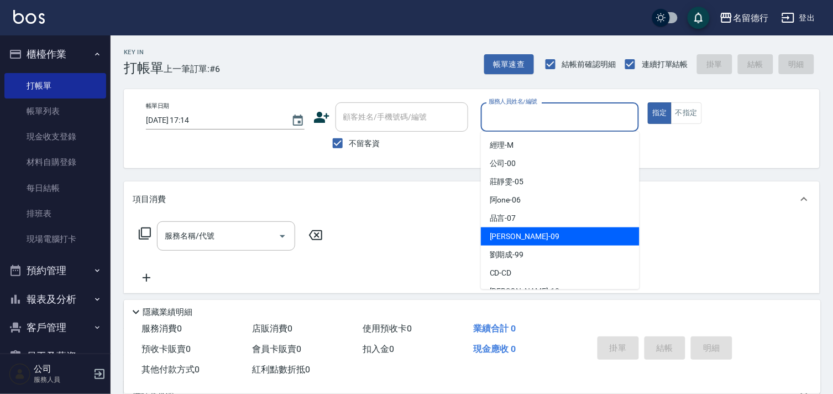
click at [504, 239] on span "[PERSON_NAME] -09" at bounding box center [525, 237] width 70 height 12
type input "[PERSON_NAME]-09"
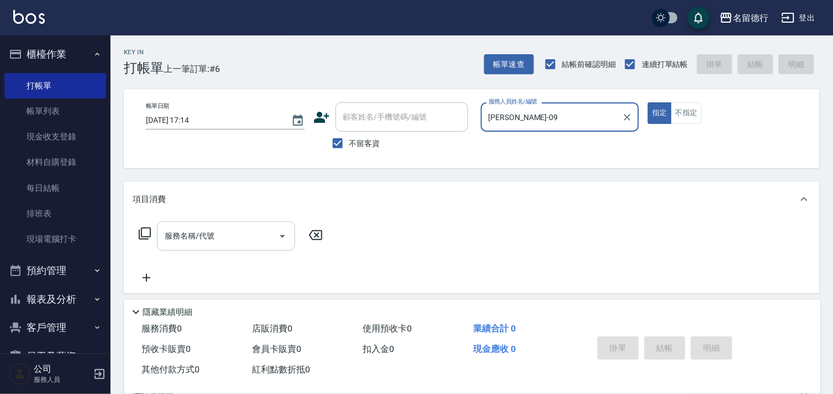
click at [227, 233] on input "服務名稱/代號" at bounding box center [218, 235] width 112 height 19
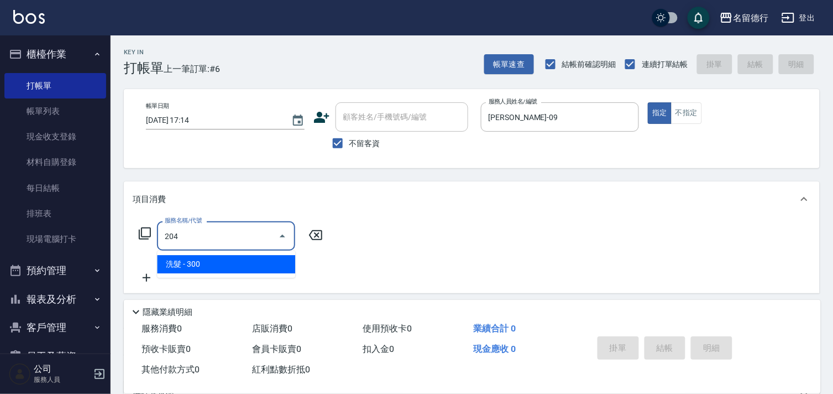
click at [252, 264] on span "洗髮 - 300" at bounding box center [226, 264] width 138 height 18
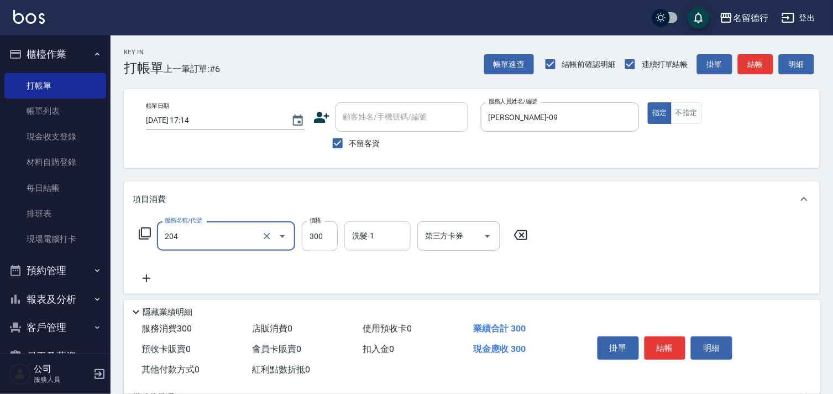
click at [383, 240] on input "洗髮-1" at bounding box center [377, 235] width 56 height 19
type input "洗髮(204)"
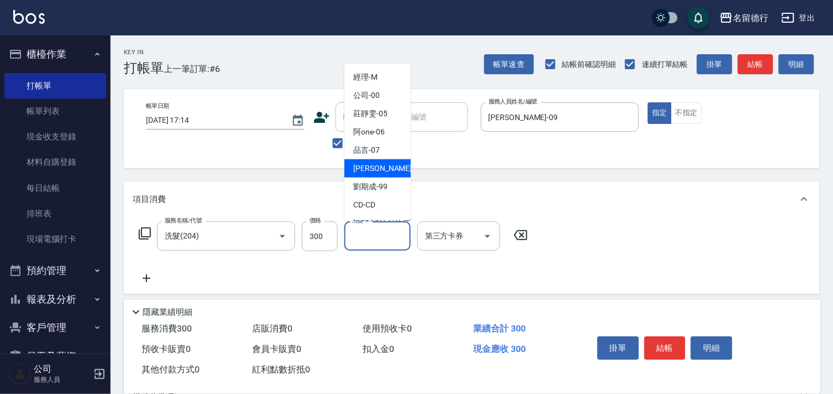
click at [377, 173] on span "[PERSON_NAME] -09" at bounding box center [388, 169] width 70 height 12
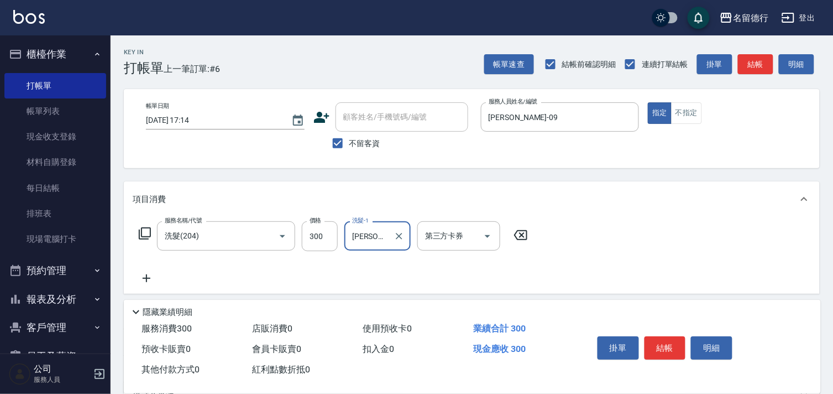
type input "[PERSON_NAME]-09"
click at [148, 279] on icon at bounding box center [147, 277] width 28 height 13
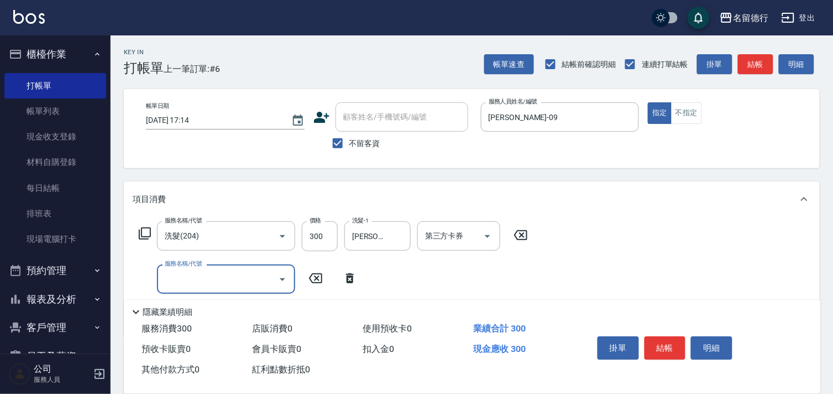
click at [172, 279] on input "服務名稱/代號" at bounding box center [218, 278] width 112 height 19
type input "301"
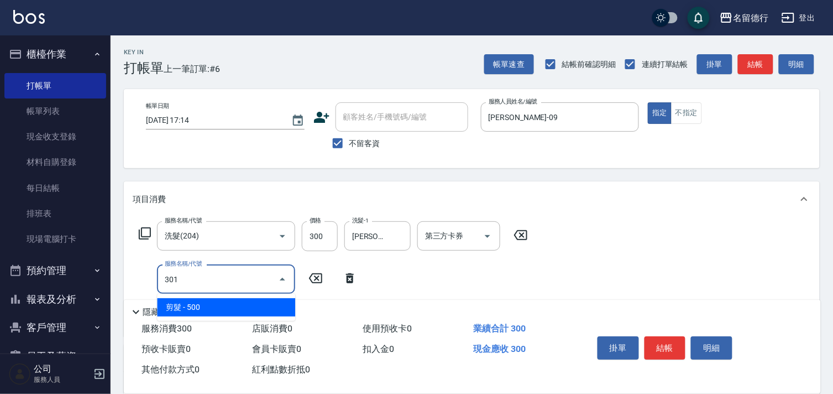
click at [217, 306] on span "剪髮 - 500" at bounding box center [226, 307] width 138 height 18
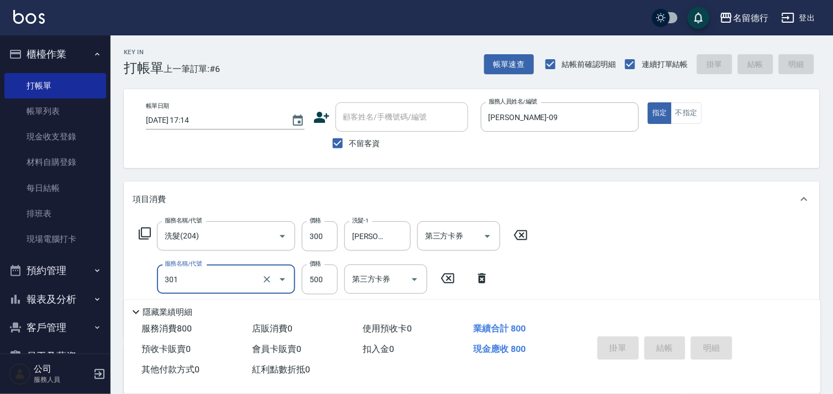
type input "[DATE] 17:23"
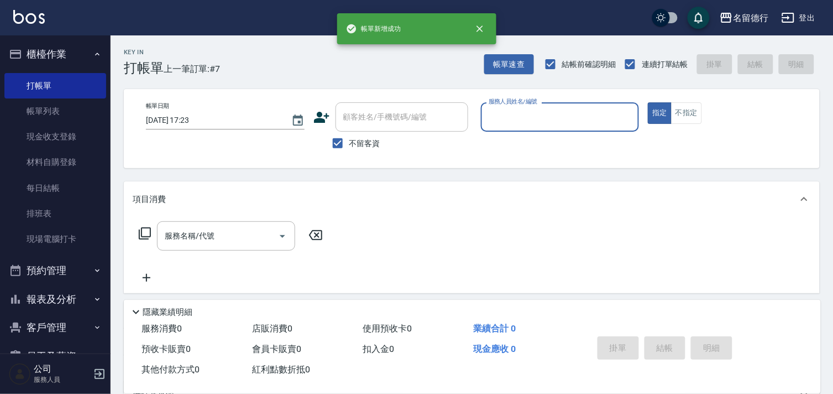
click at [501, 112] on input "服務人員姓名/編號" at bounding box center [560, 116] width 149 height 19
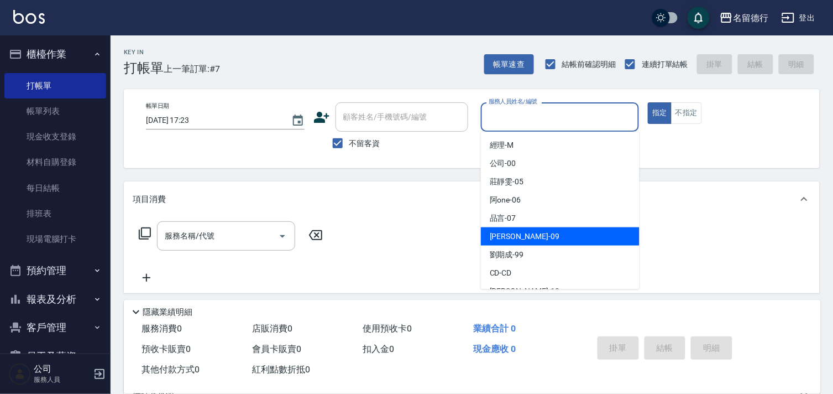
click at [500, 236] on span "[PERSON_NAME] -09" at bounding box center [525, 237] width 70 height 12
type input "[PERSON_NAME]-09"
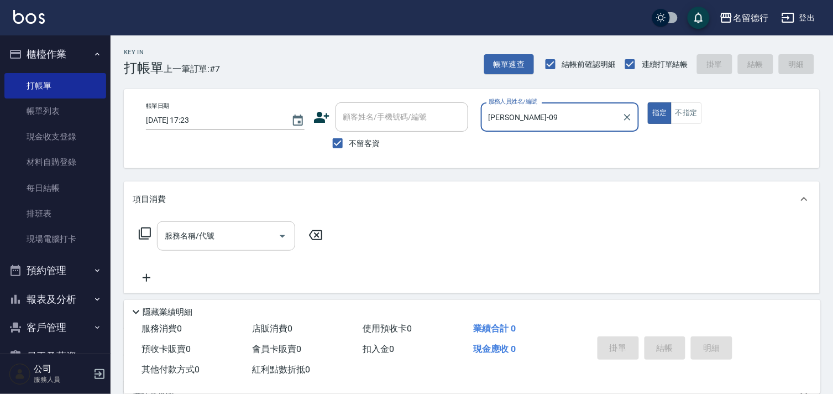
click at [202, 239] on input "服務名稱/代號" at bounding box center [218, 235] width 112 height 19
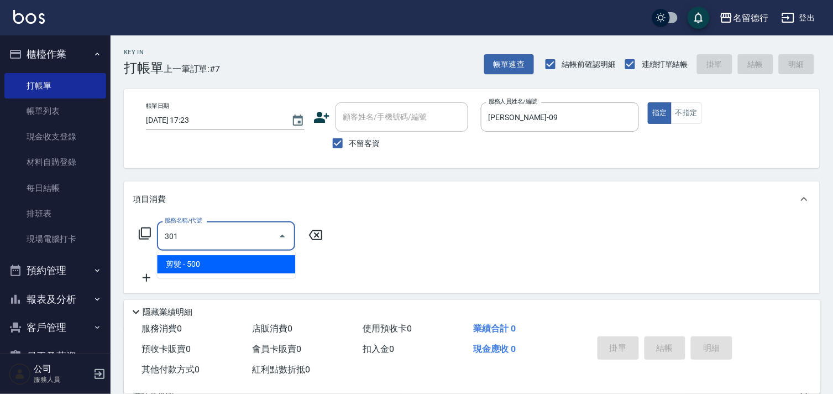
click at [205, 264] on span "剪髮 - 500" at bounding box center [226, 264] width 138 height 18
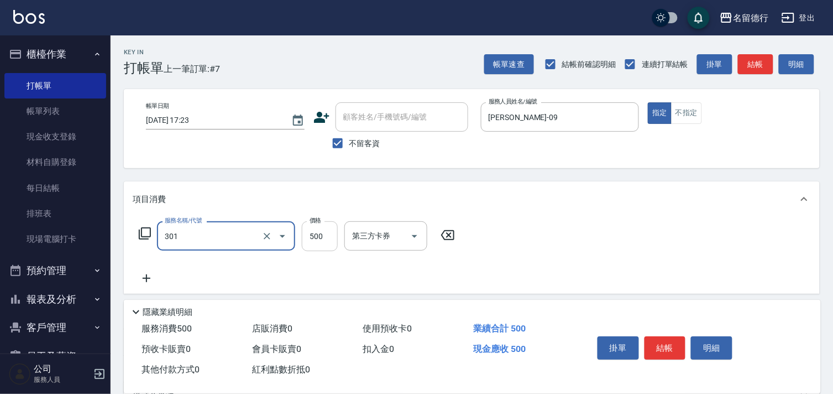
type input "剪髮(301)"
click at [328, 236] on input "500" at bounding box center [320, 236] width 36 height 30
type input "400"
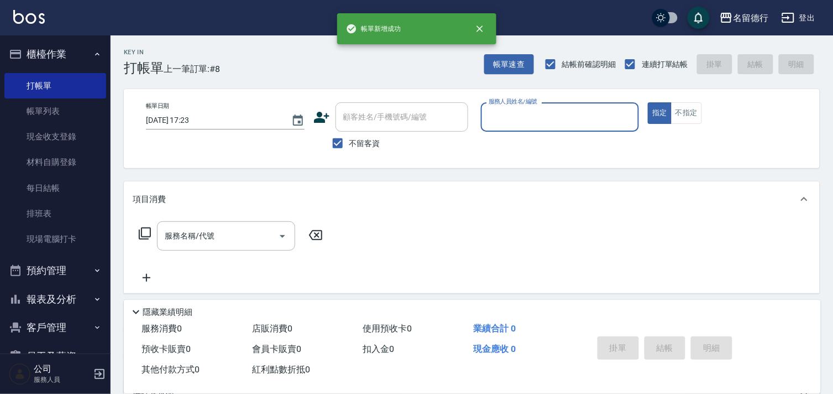
click at [494, 113] on input "服務人員姓名/編號" at bounding box center [560, 116] width 149 height 19
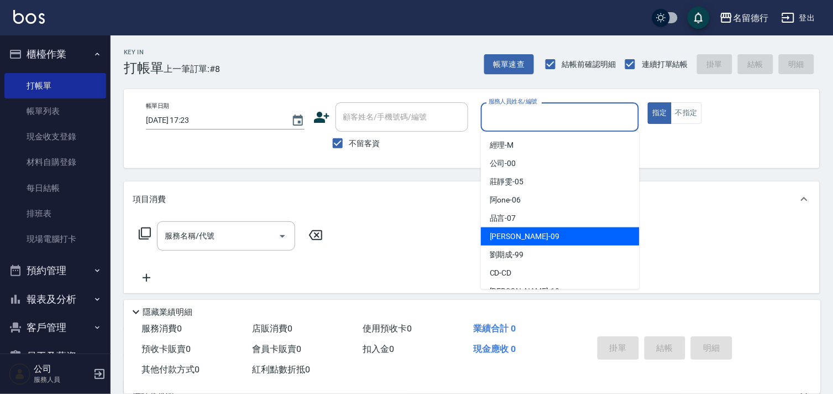
click at [495, 235] on span "[PERSON_NAME] -09" at bounding box center [525, 237] width 70 height 12
type input "[PERSON_NAME]-09"
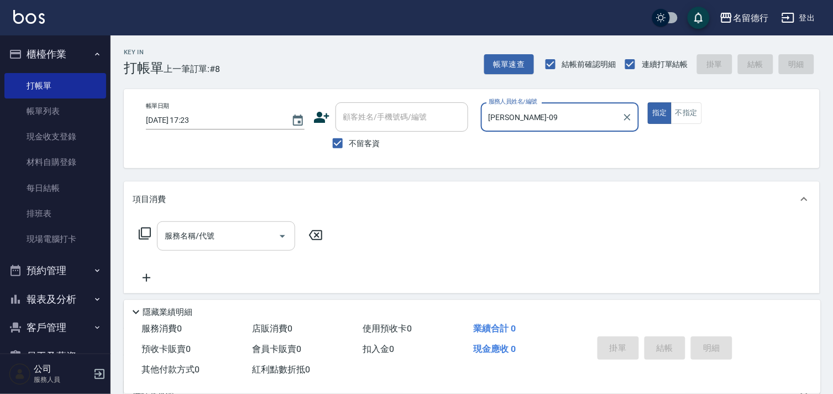
click at [234, 230] on input "服務名稱/代號" at bounding box center [218, 235] width 112 height 19
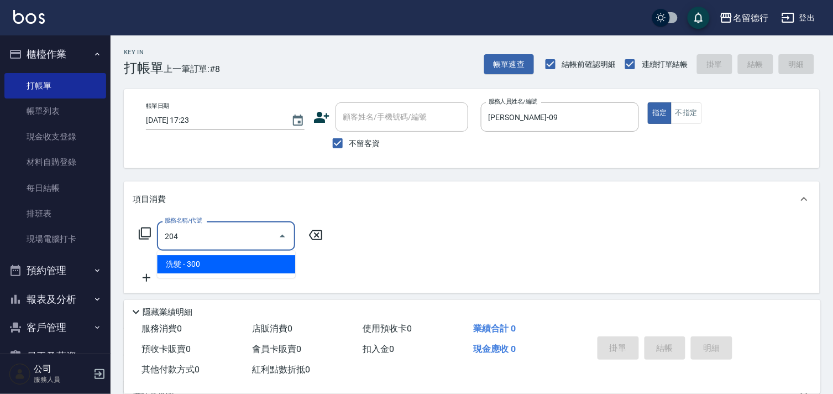
click at [222, 263] on span "洗髮 - 300" at bounding box center [226, 264] width 138 height 18
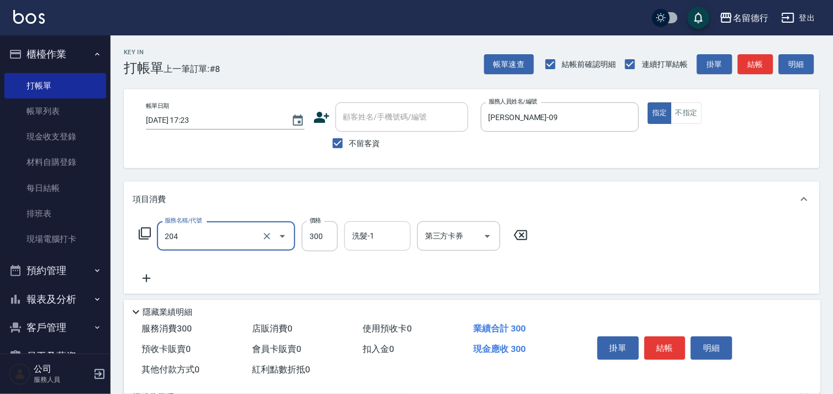
type input "洗髮(204)"
click at [360, 238] on input "洗髮-1" at bounding box center [377, 235] width 56 height 19
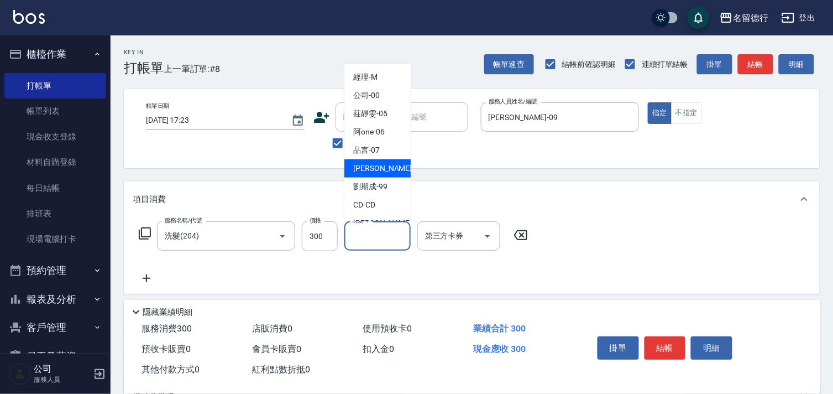
click at [369, 170] on span "[PERSON_NAME] -09" at bounding box center [388, 169] width 70 height 12
type input "[PERSON_NAME]-09"
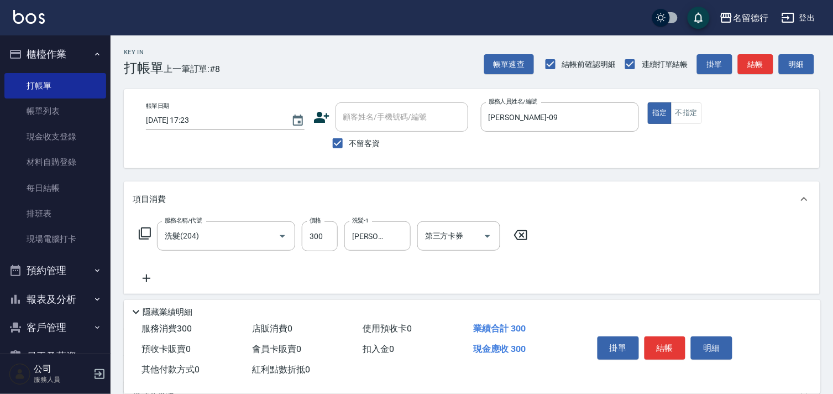
click at [149, 276] on icon at bounding box center [147, 277] width 28 height 13
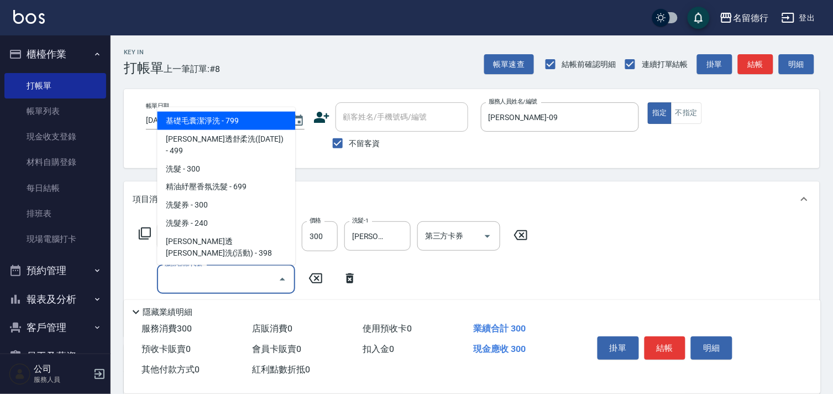
click at [206, 279] on input "服務名稱/代號" at bounding box center [218, 278] width 112 height 19
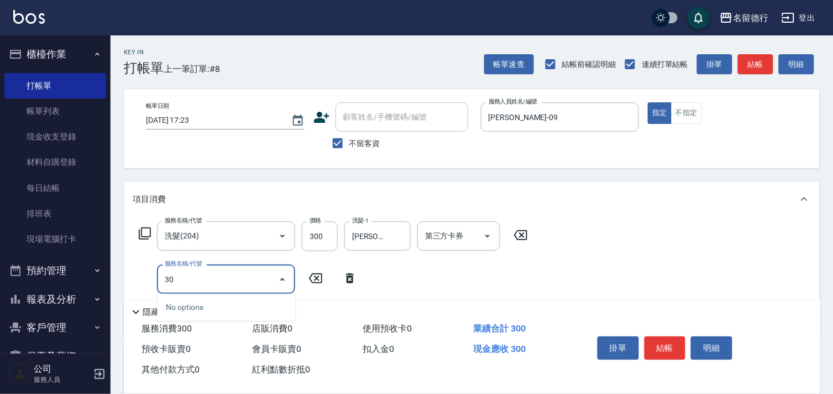
type input "302"
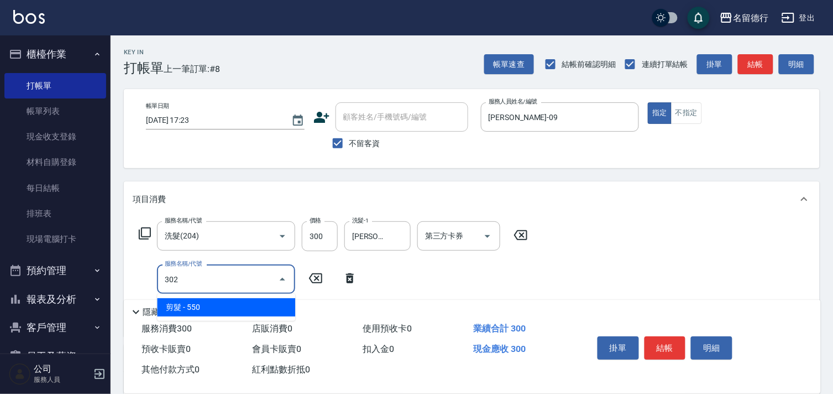
click at [217, 308] on span "剪髮 - 550" at bounding box center [226, 307] width 138 height 18
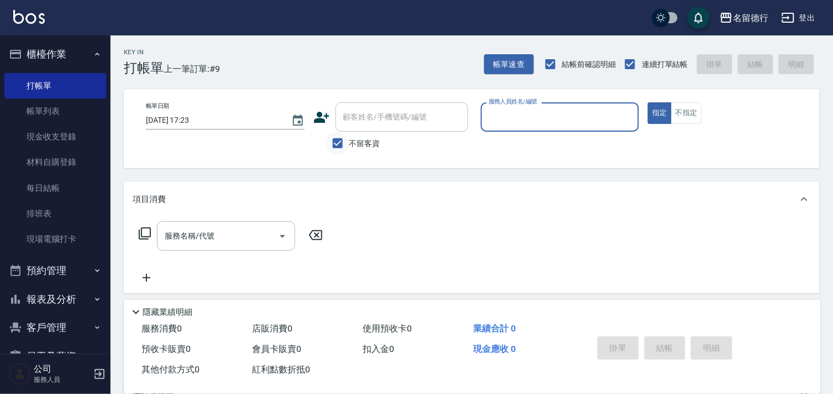
click at [341, 145] on input "不留客資" at bounding box center [337, 143] width 23 height 23
checkbox input "false"
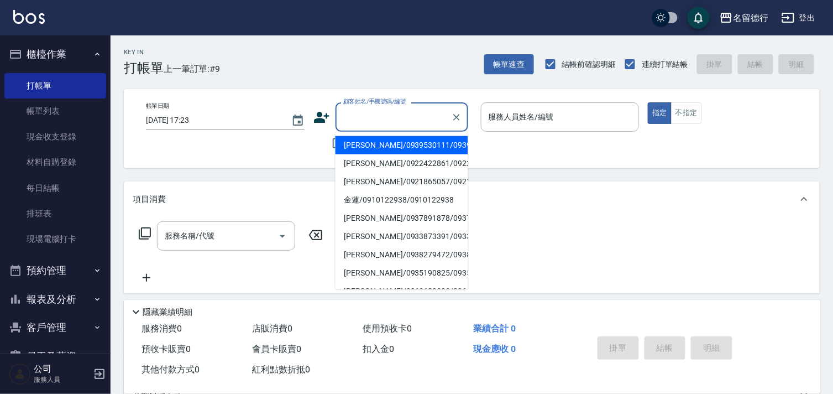
click at [363, 118] on div "顧客姓名/手機號碼/編號 顧客姓名/手機號碼/編號" at bounding box center [402, 116] width 133 height 29
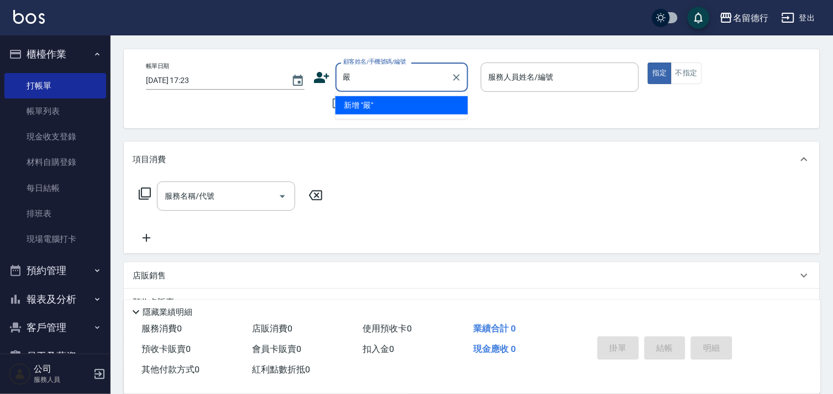
scroll to position [61, 0]
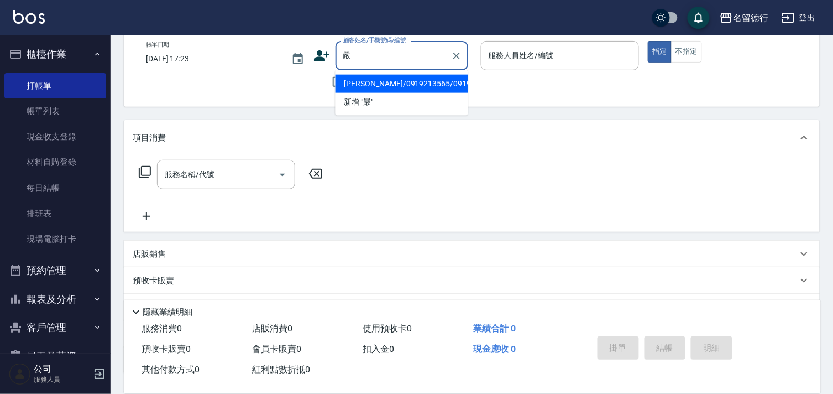
click at [376, 88] on li "[PERSON_NAME]/0919213565/0919213565" at bounding box center [402, 84] width 133 height 18
type input "[PERSON_NAME]/0919213565/0919213565"
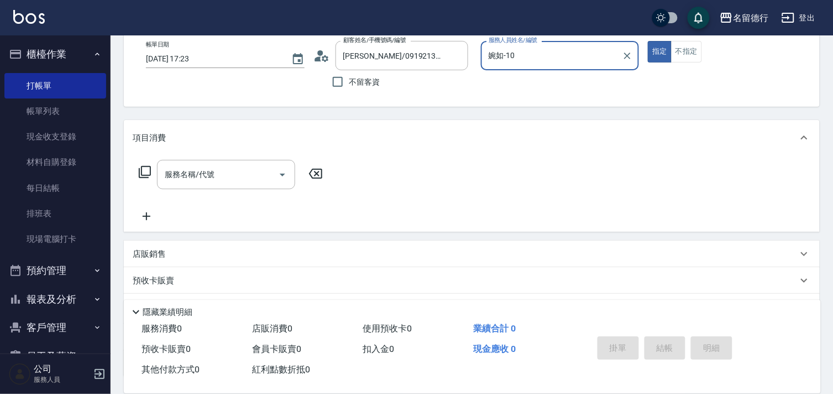
click at [494, 56] on input "婉如-10" at bounding box center [552, 55] width 132 height 19
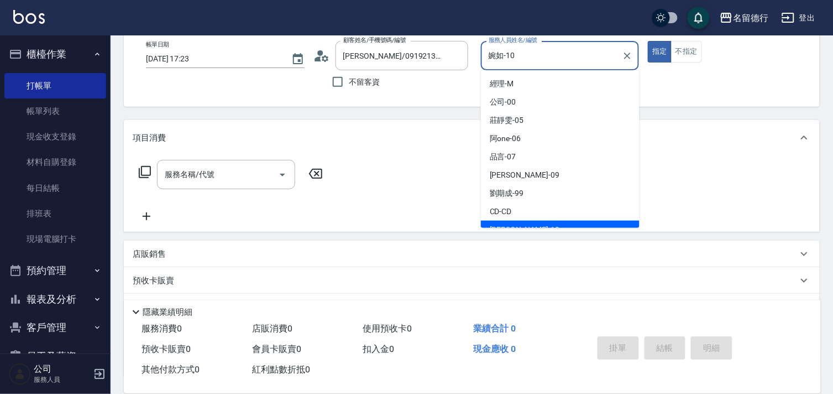
scroll to position [11, 0]
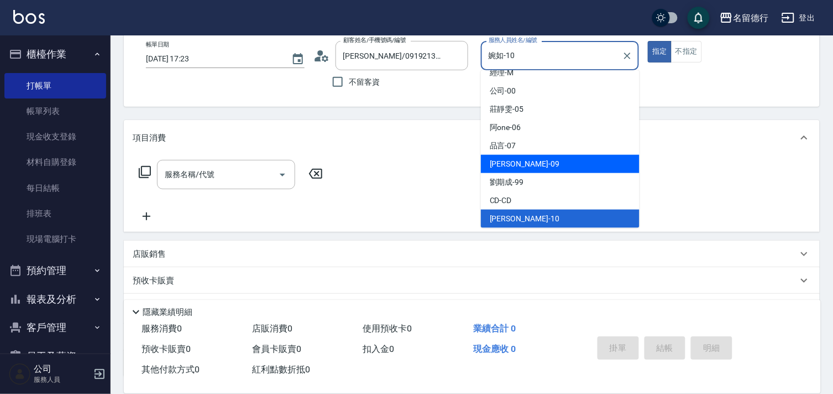
click at [505, 159] on span "[PERSON_NAME] -09" at bounding box center [525, 164] width 70 height 12
type input "[PERSON_NAME]-09"
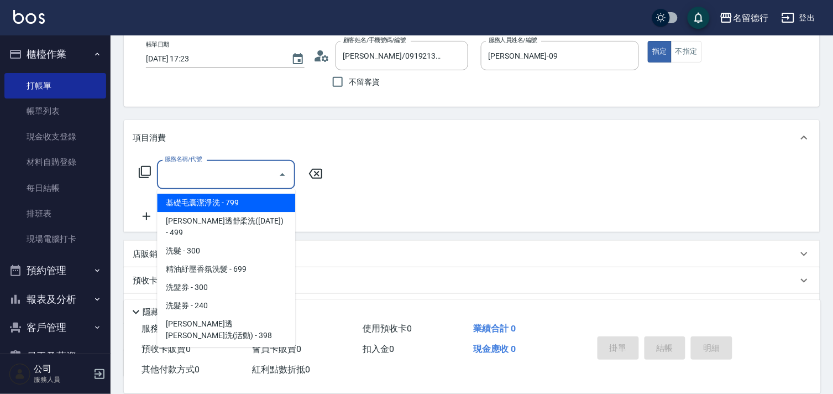
click at [217, 177] on input "服務名稱/代號" at bounding box center [218, 174] width 112 height 19
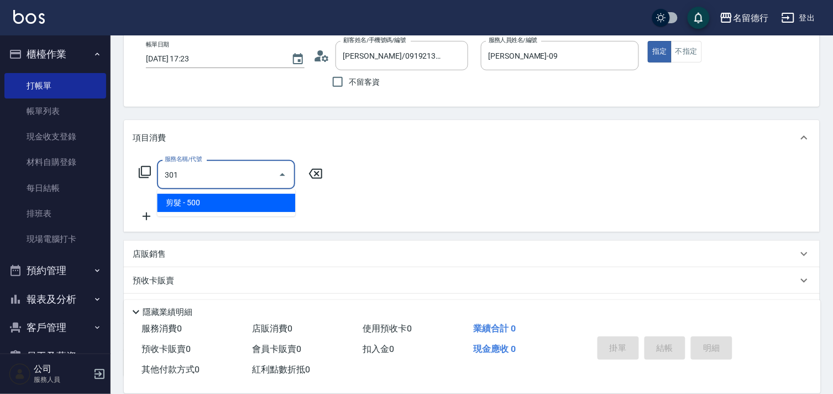
click at [211, 201] on span "剪髮 - 500" at bounding box center [226, 202] width 138 height 18
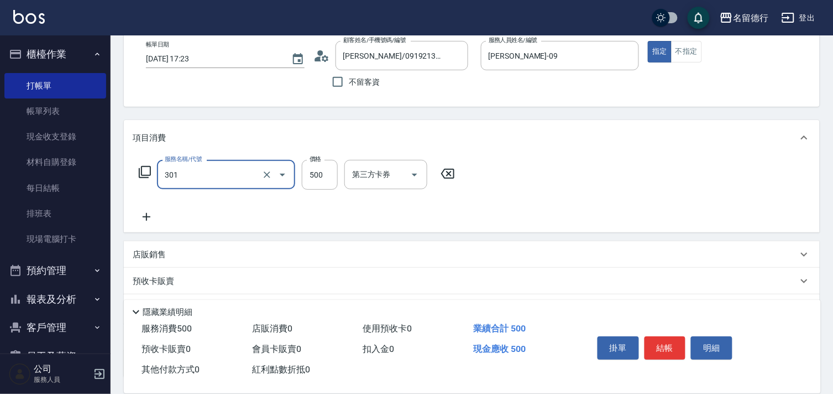
scroll to position [149, 0]
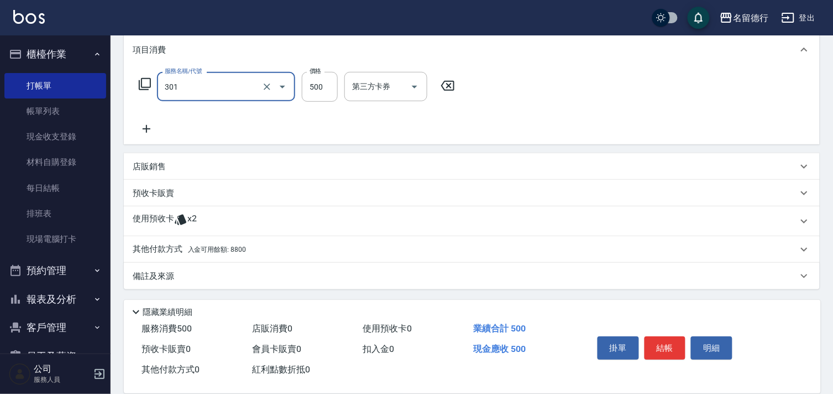
type input "剪髮(301)"
click at [166, 250] on p "其他付款方式 入金可用餘額: 8800" at bounding box center [189, 249] width 113 height 12
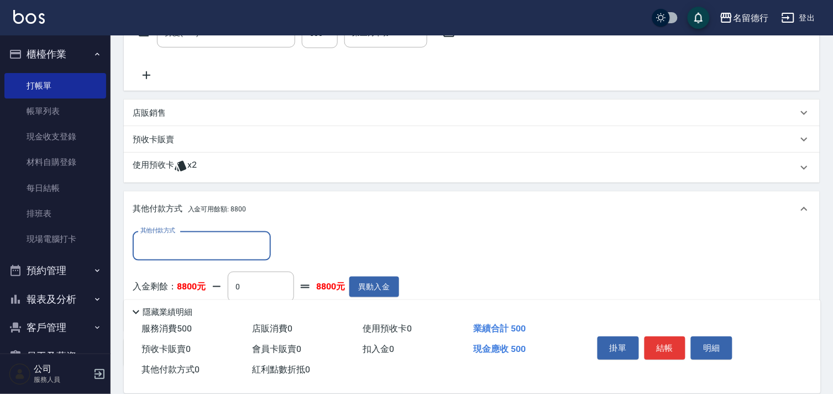
scroll to position [272, 0]
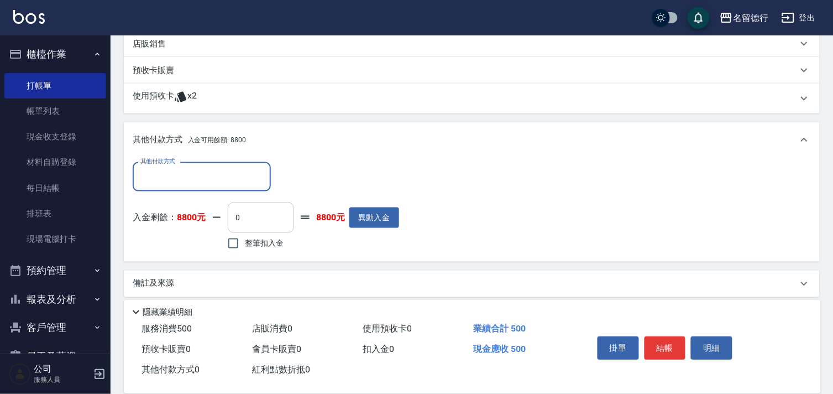
click at [238, 218] on input "0" at bounding box center [261, 217] width 66 height 30
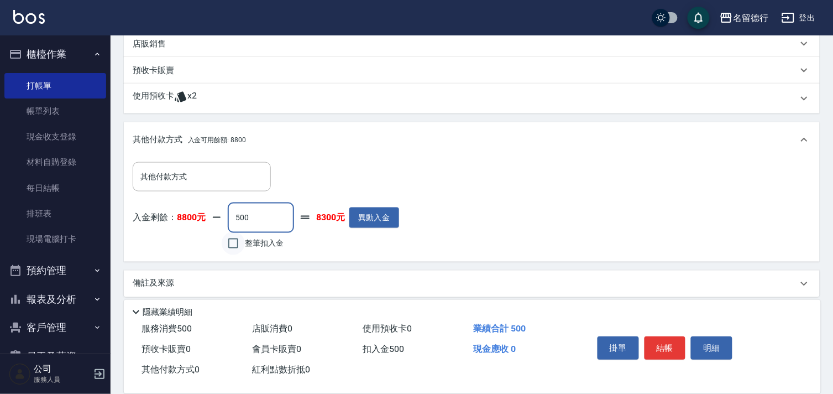
type input "500"
click at [236, 245] on input "整筆扣入金" at bounding box center [233, 243] width 23 height 23
checkbox input "true"
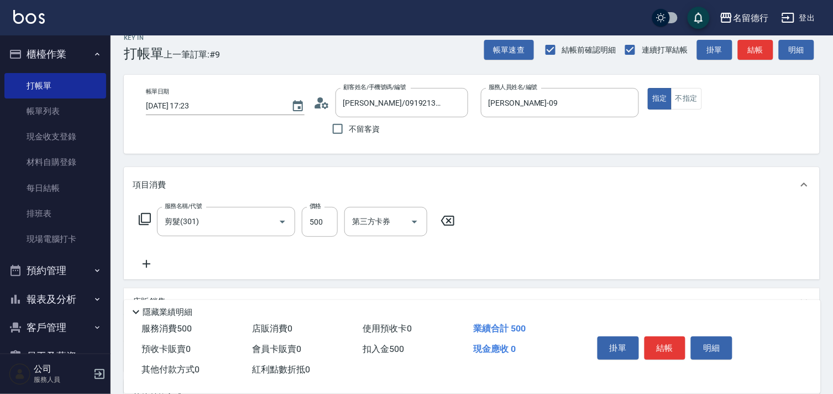
scroll to position [0, 0]
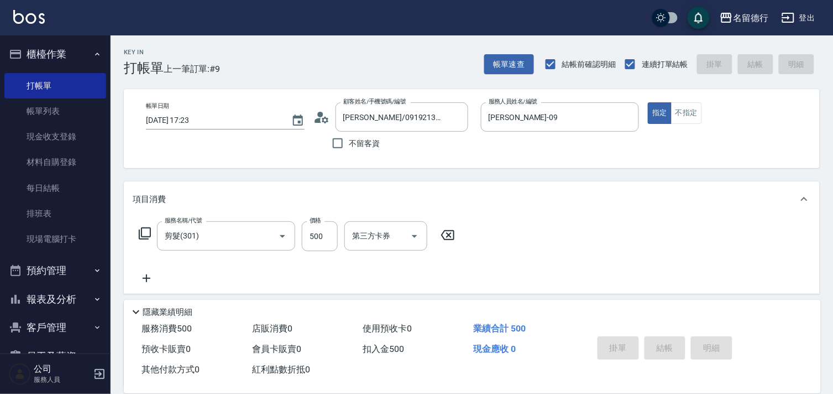
type input "[DATE] 17:25"
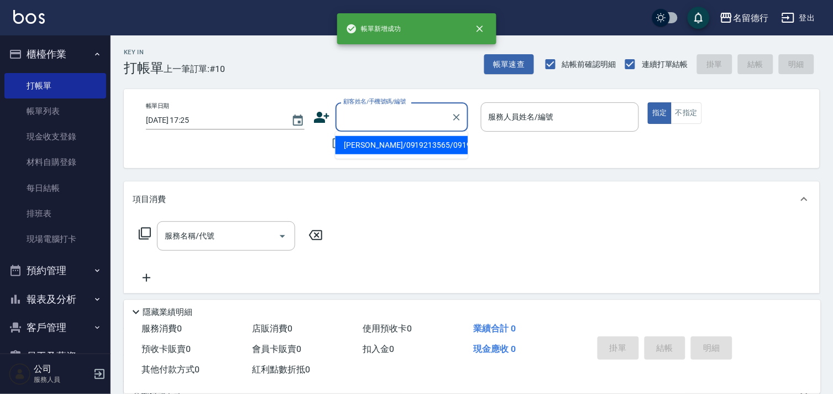
click at [371, 117] on input "顧客姓名/手機號碼/編號" at bounding box center [394, 116] width 106 height 19
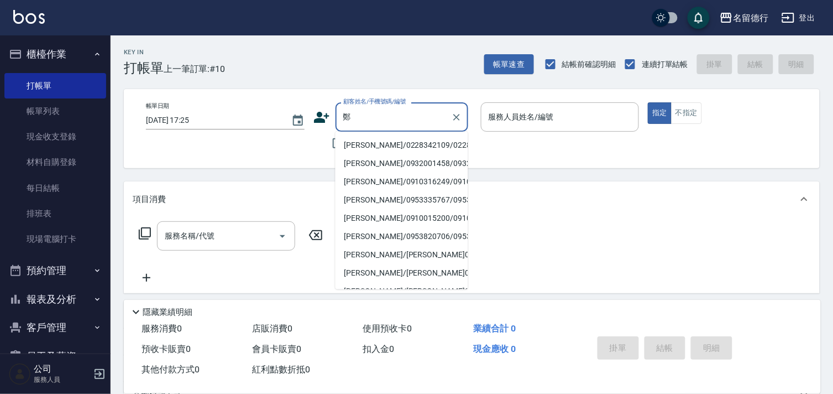
click at [372, 140] on li "[PERSON_NAME]/0228342109/0228342109" at bounding box center [402, 145] width 133 height 18
type input "[PERSON_NAME]/0228342109/0228342109"
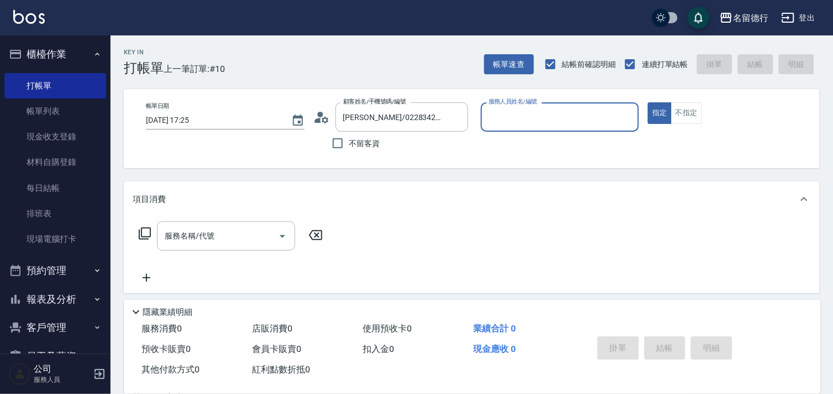
click at [500, 113] on input "服務人員姓名/編號" at bounding box center [560, 116] width 149 height 19
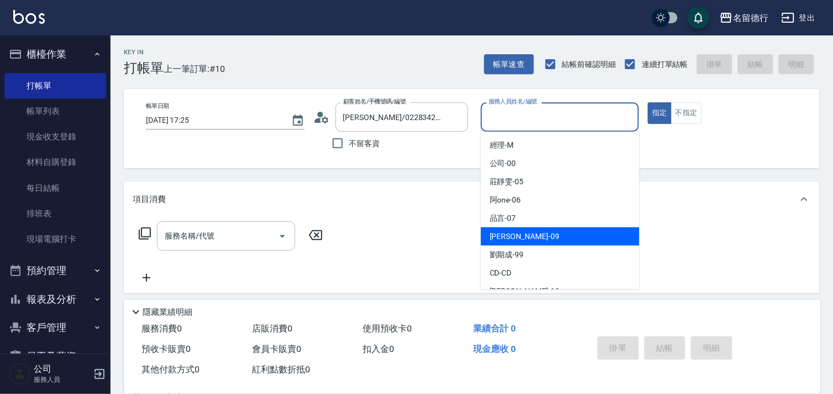
click at [500, 233] on span "[PERSON_NAME] -09" at bounding box center [525, 237] width 70 height 12
type input "[PERSON_NAME]-09"
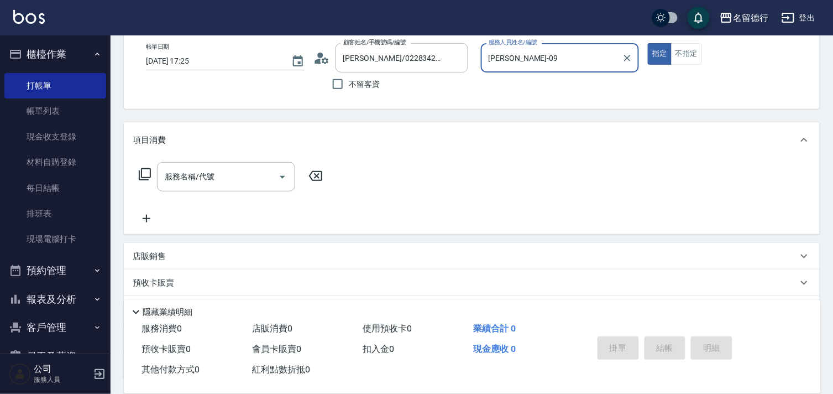
scroll to position [148, 0]
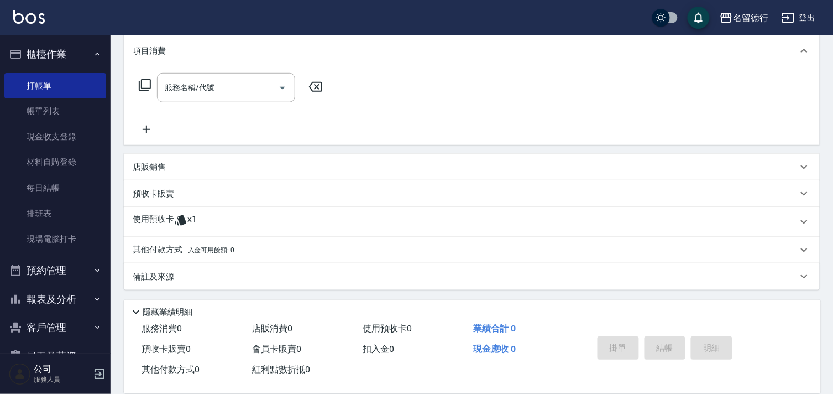
click at [158, 218] on p "使用預收卡" at bounding box center [153, 221] width 41 height 17
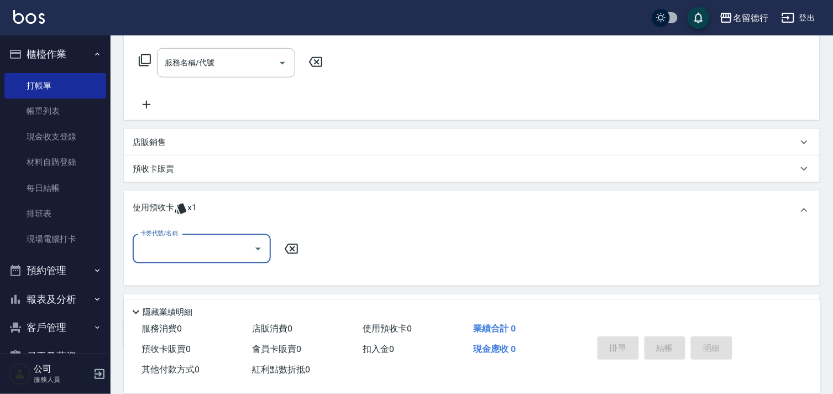
scroll to position [106, 0]
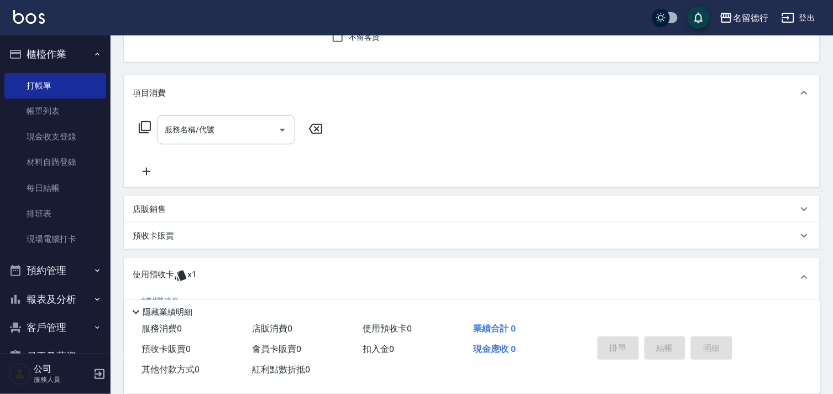
click at [190, 130] on div "服務名稱/代號 服務名稱/代號" at bounding box center [226, 129] width 138 height 29
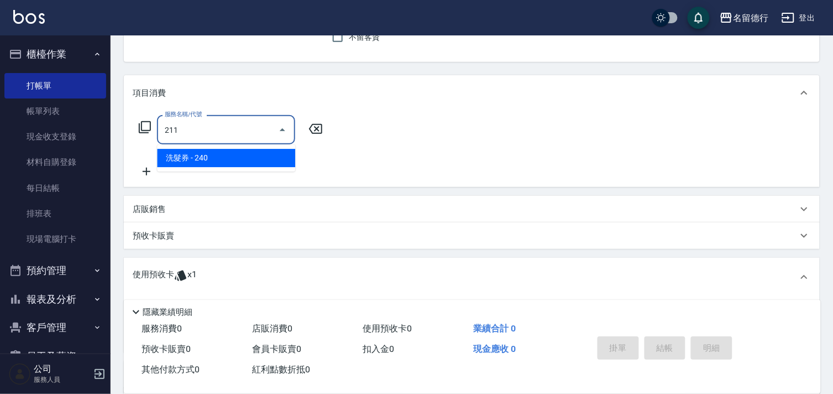
click at [197, 156] on span "洗髮券 - 240" at bounding box center [226, 158] width 138 height 18
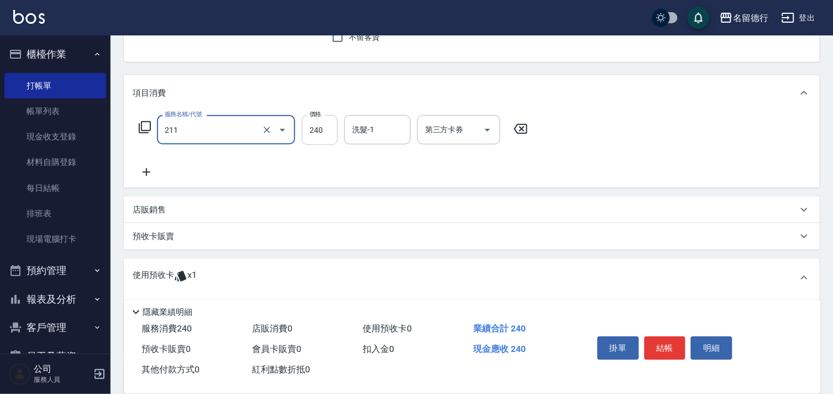
type input "洗髮券(211)"
click at [315, 126] on input "240" at bounding box center [320, 130] width 36 height 30
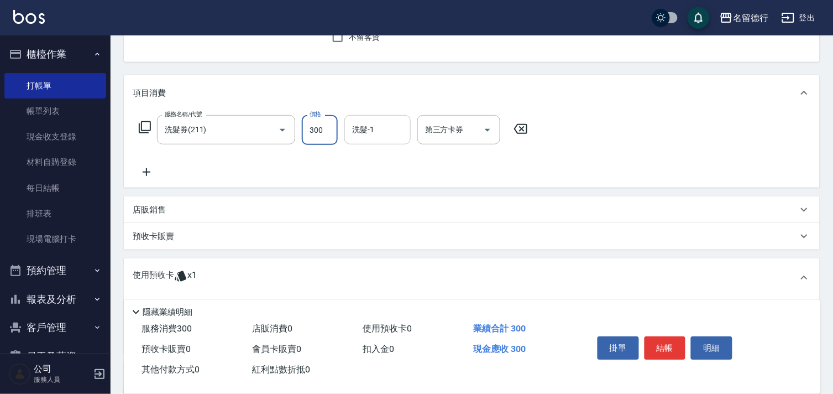
type input "300"
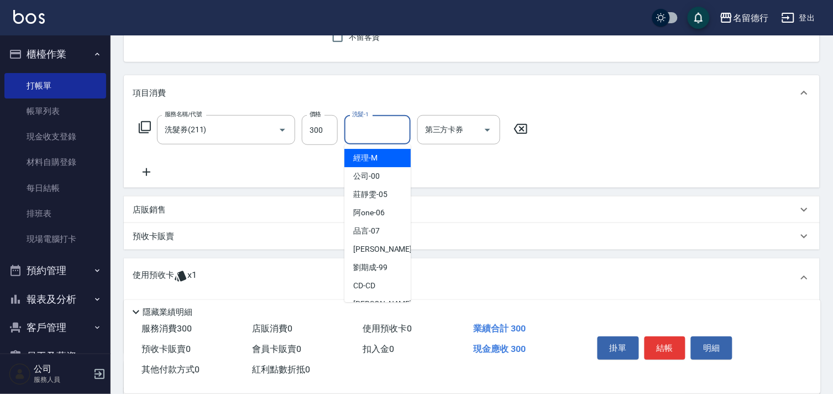
click at [352, 133] on input "洗髮-1" at bounding box center [377, 129] width 56 height 19
click at [365, 249] on span "[PERSON_NAME] -09" at bounding box center [388, 249] width 70 height 12
type input "[PERSON_NAME]-09"
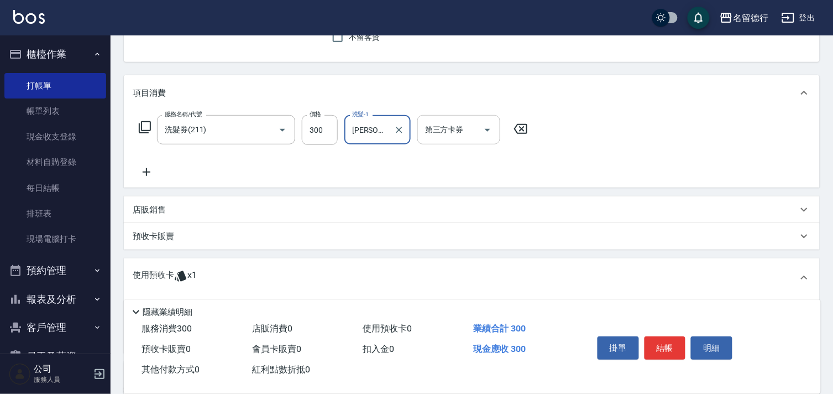
click at [433, 123] on input "第三方卡券" at bounding box center [450, 129] width 56 height 19
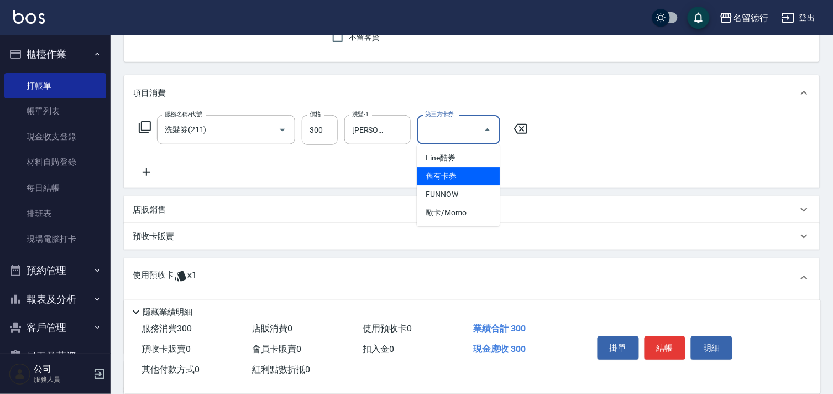
click at [428, 178] on span "舊有卡券" at bounding box center [458, 176] width 83 height 18
type input "舊有卡券"
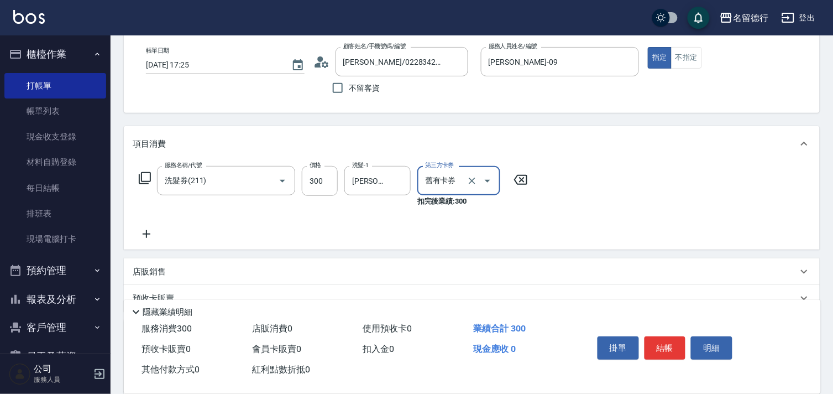
scroll to position [0, 0]
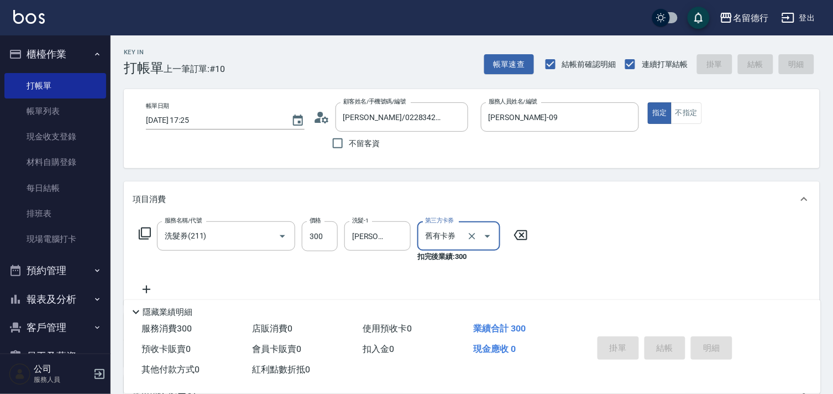
type input "[DATE] 17:26"
